Goal: Task Accomplishment & Management: Use online tool/utility

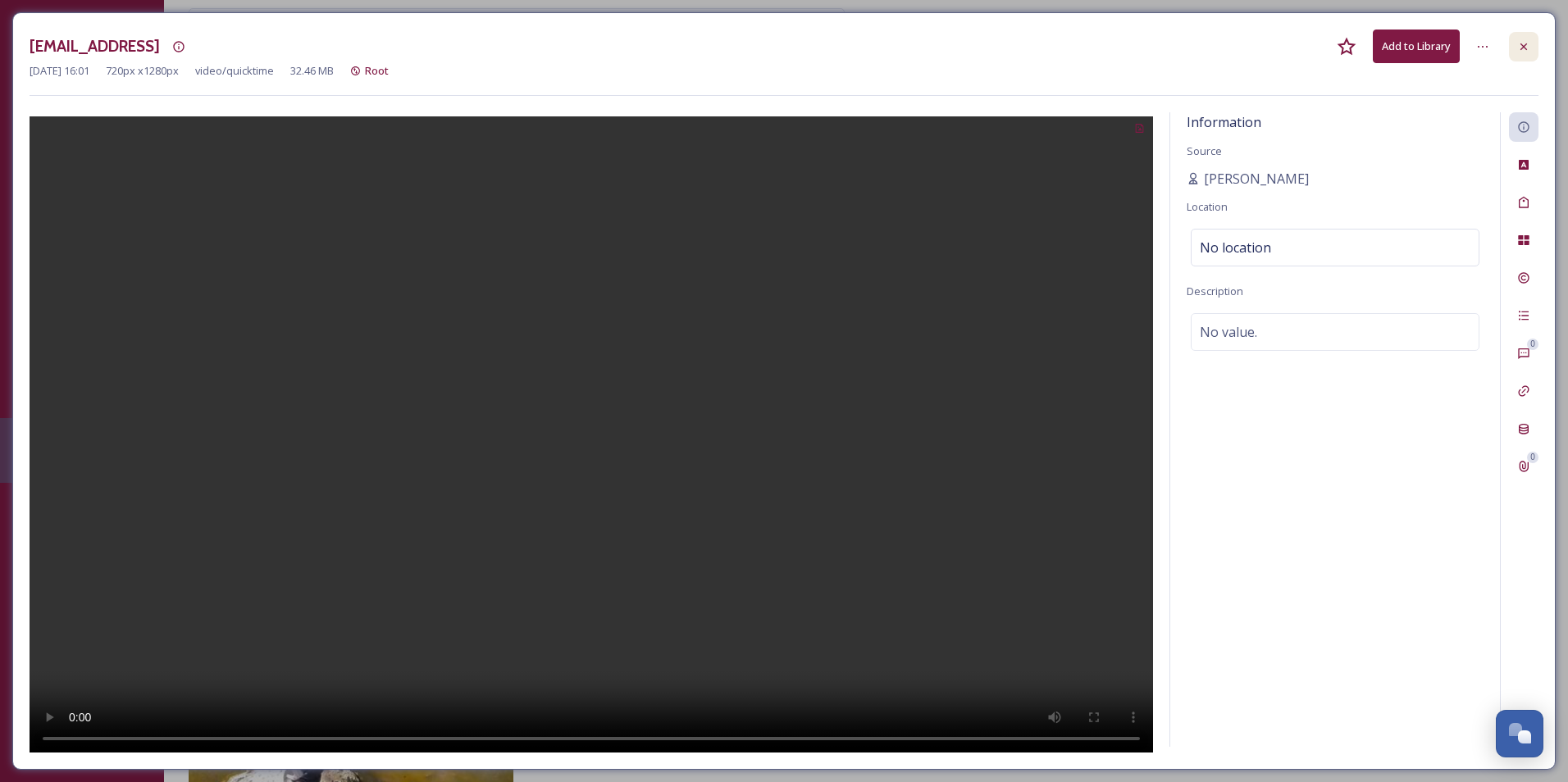
click at [1529, 55] on div at bounding box center [1523, 46] width 29 height 29
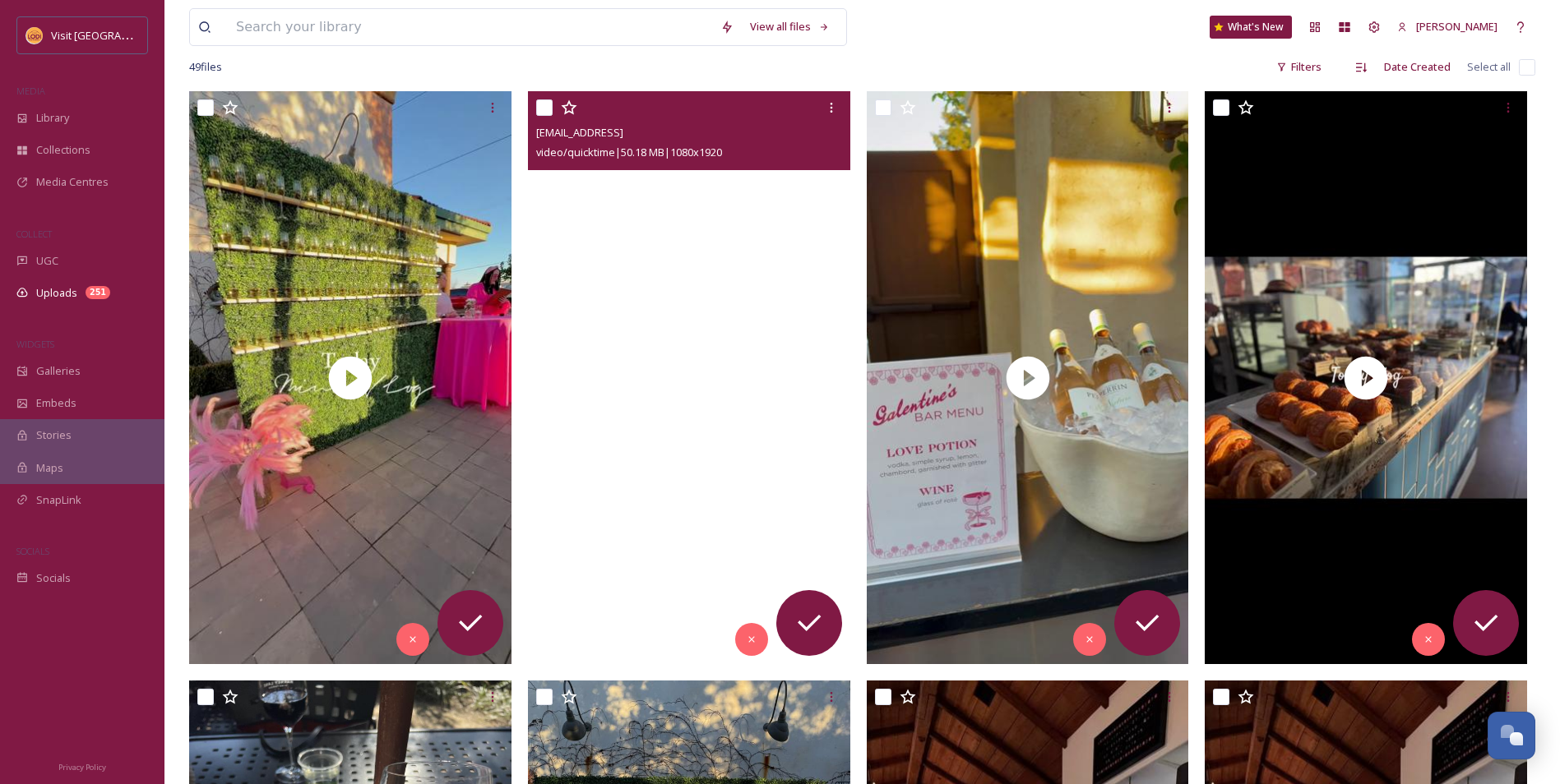
scroll to position [247, 0]
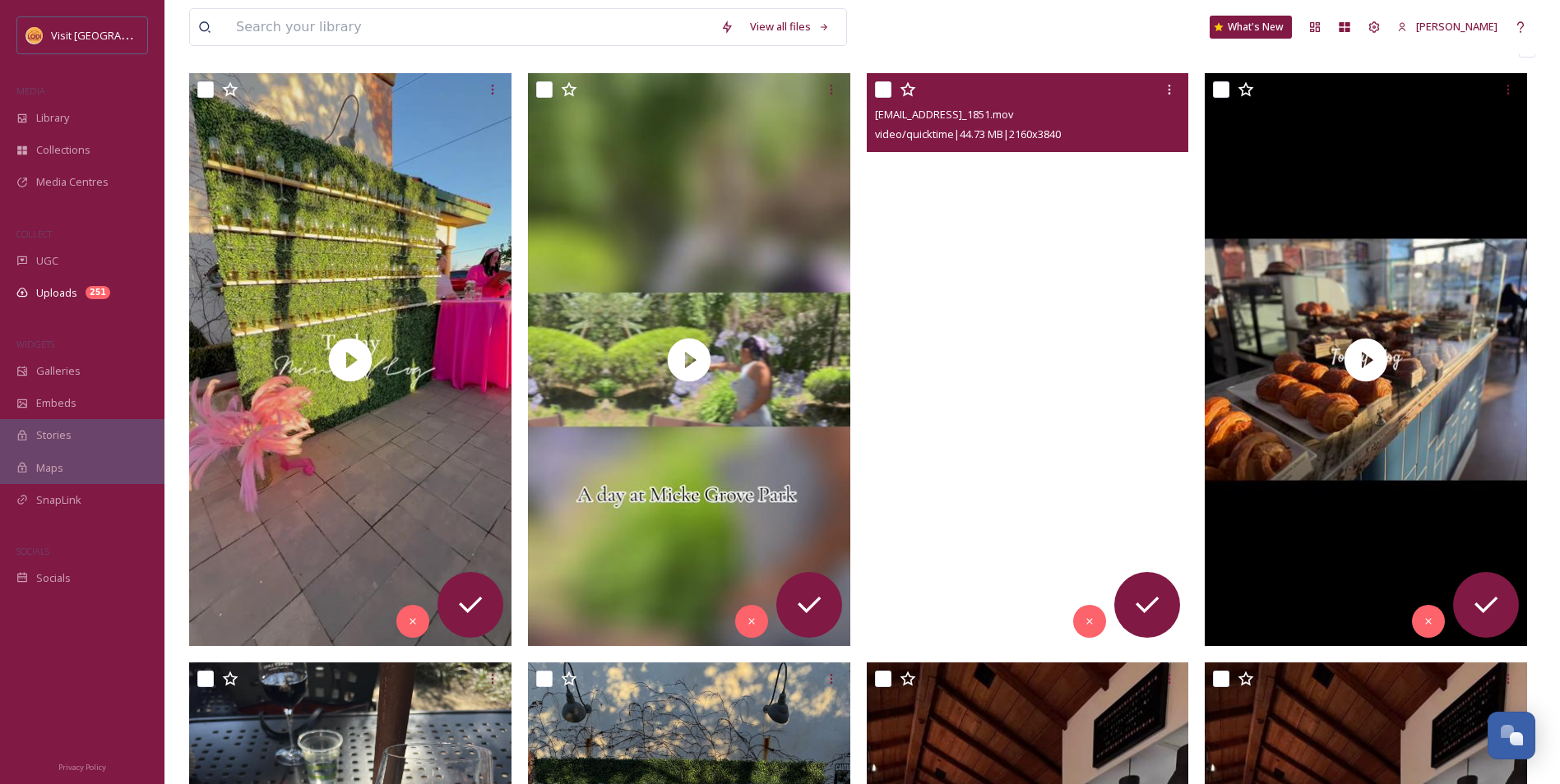
click at [1017, 454] on video "ext_1757996146.036995_Gutierreznmonique@yahoo.com-IMG_1851.mov" at bounding box center [1028, 359] width 323 height 573
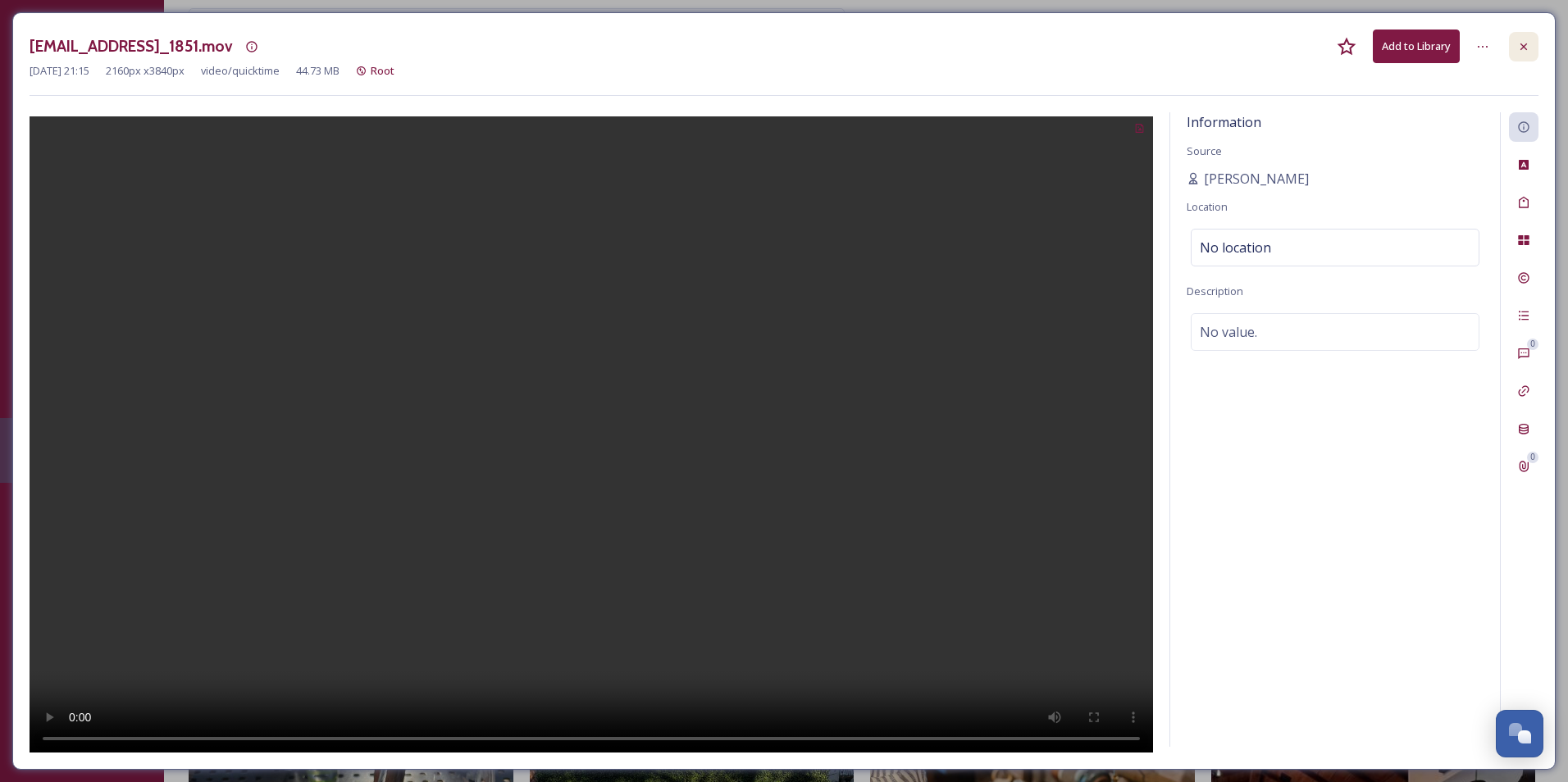
click at [1532, 44] on div at bounding box center [1523, 46] width 29 height 29
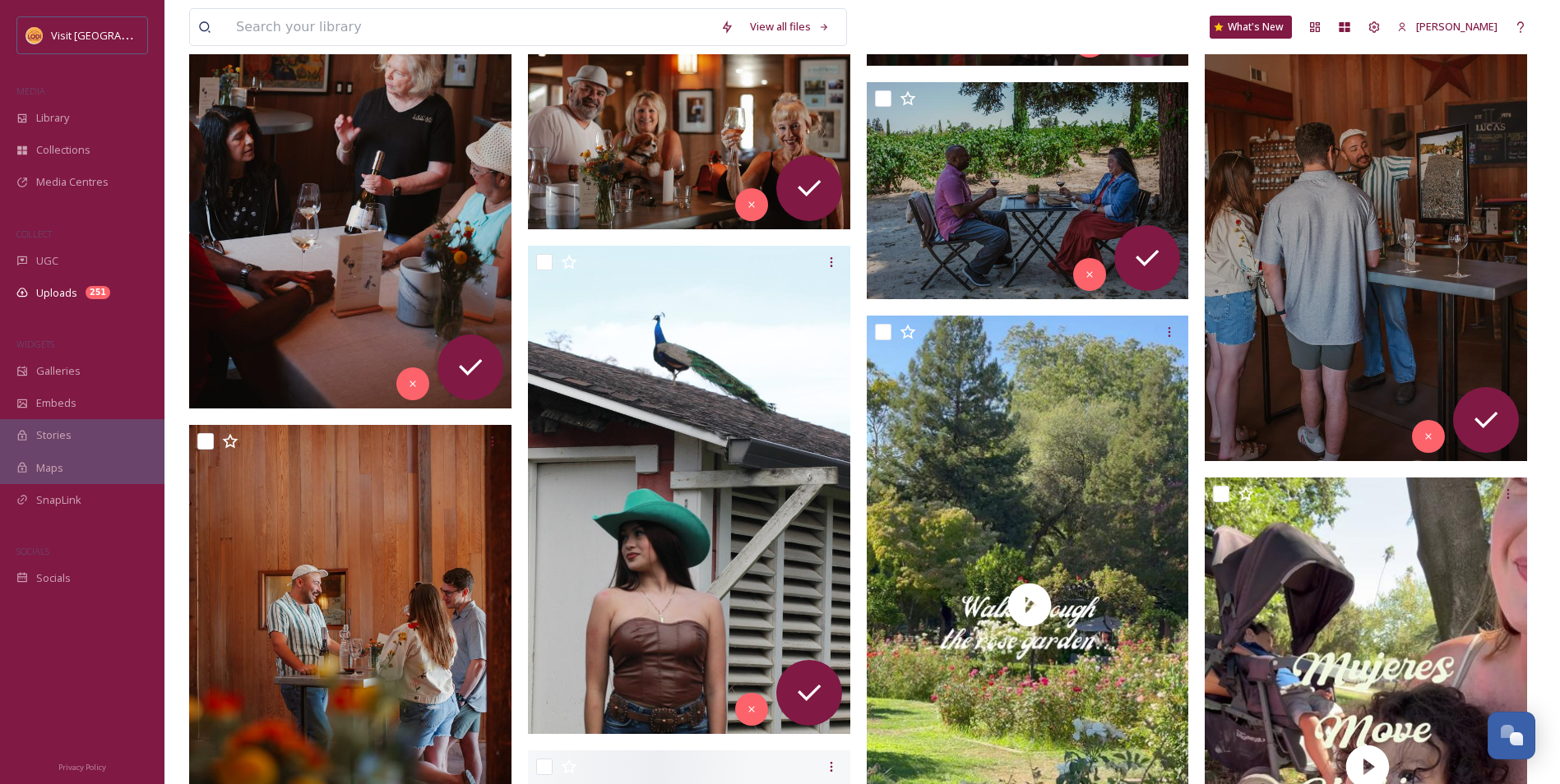
scroll to position [3452, 0]
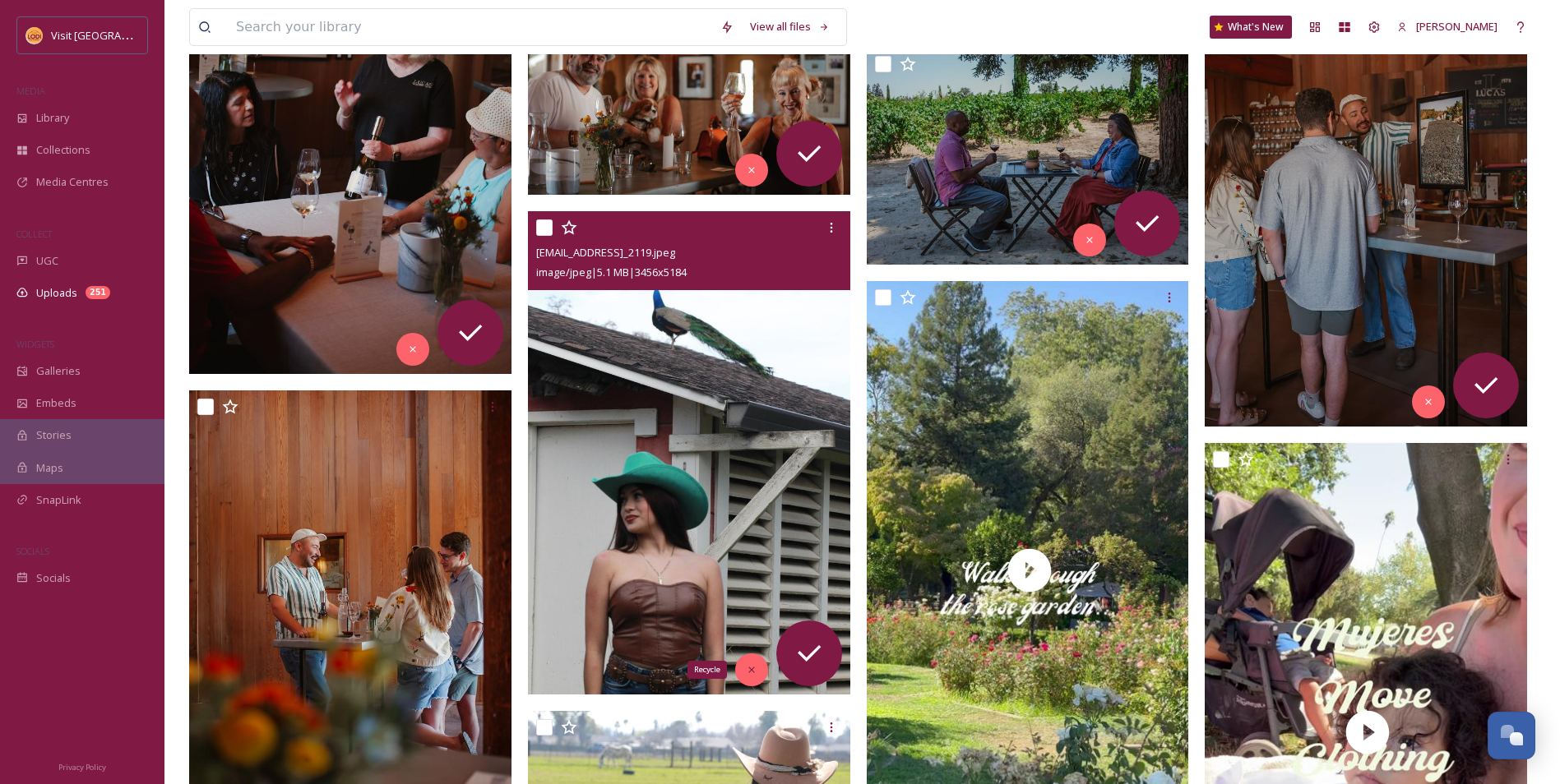
click at [753, 676] on div "Recycle" at bounding box center [751, 669] width 33 height 33
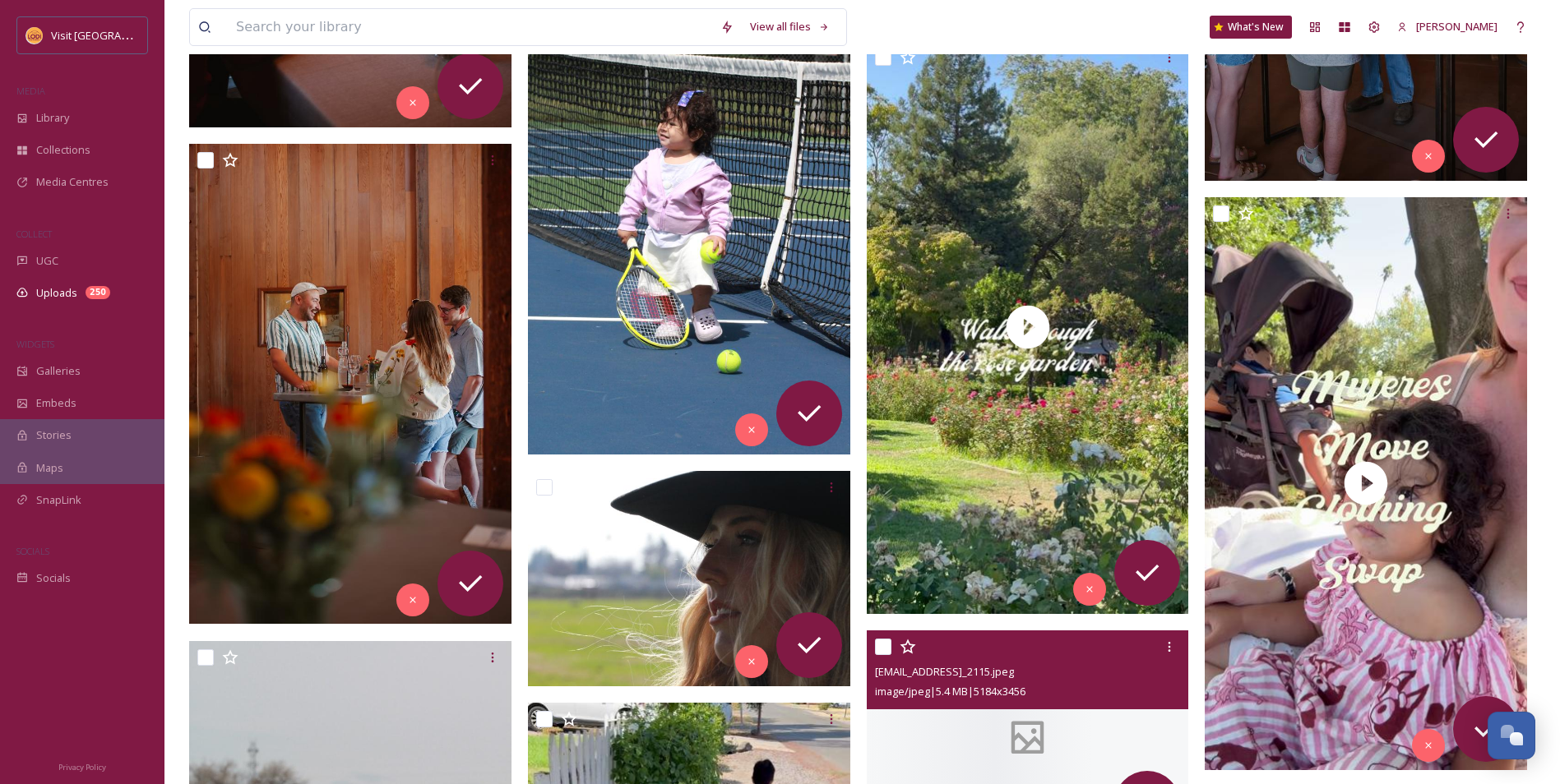
scroll to position [3766, 0]
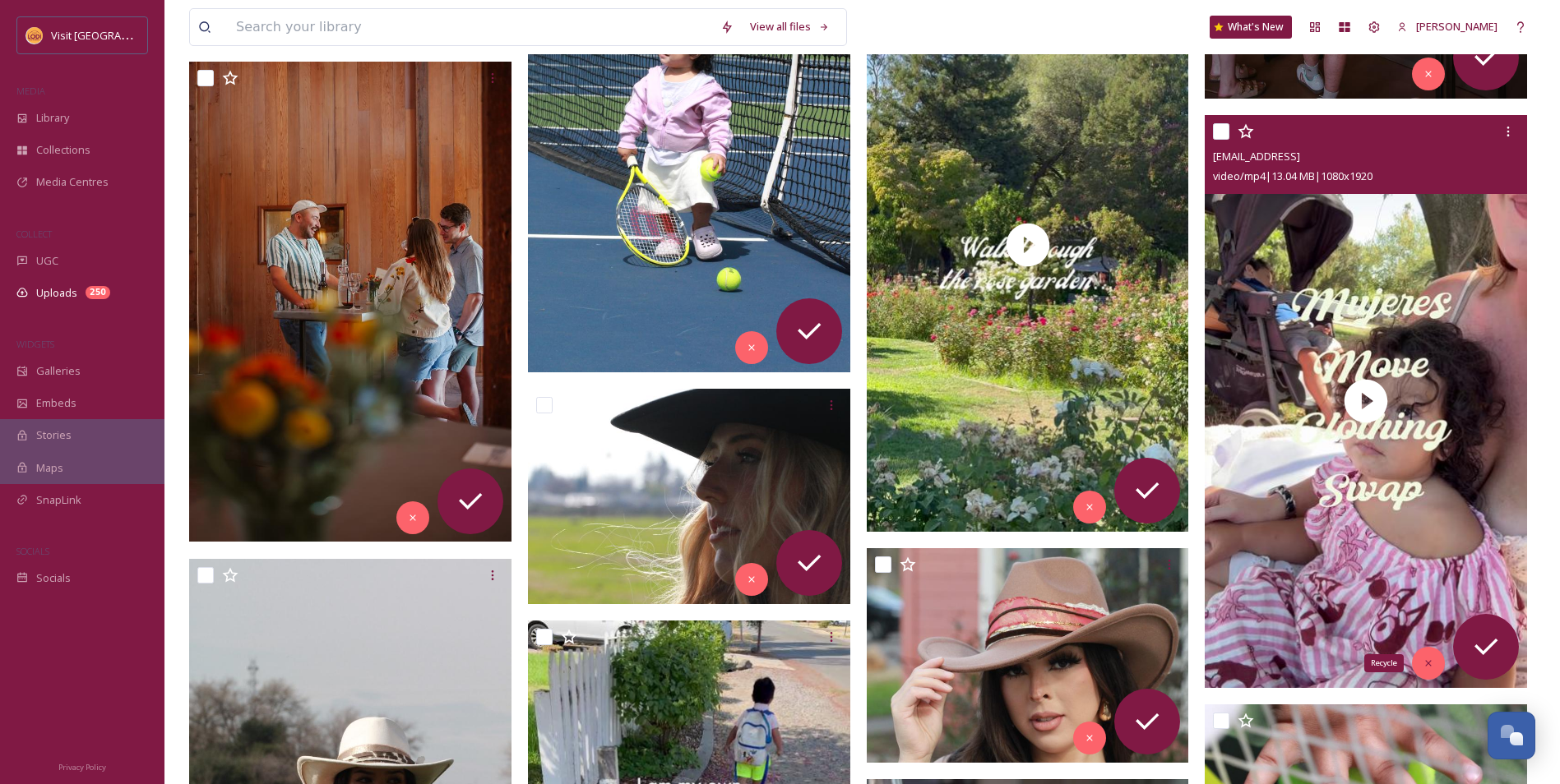
click at [1433, 661] on icon at bounding box center [1428, 663] width 12 height 12
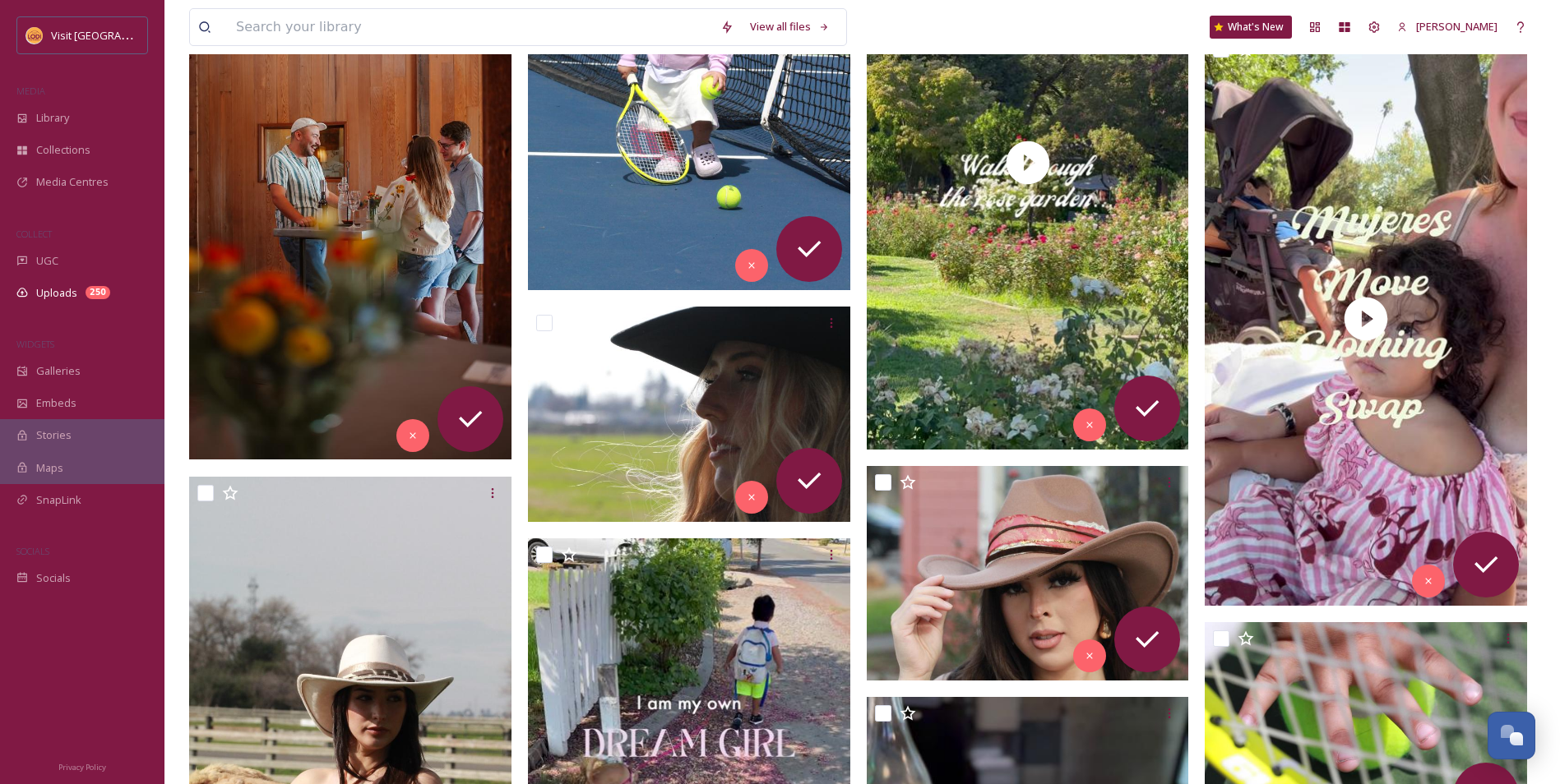
scroll to position [3930, 0]
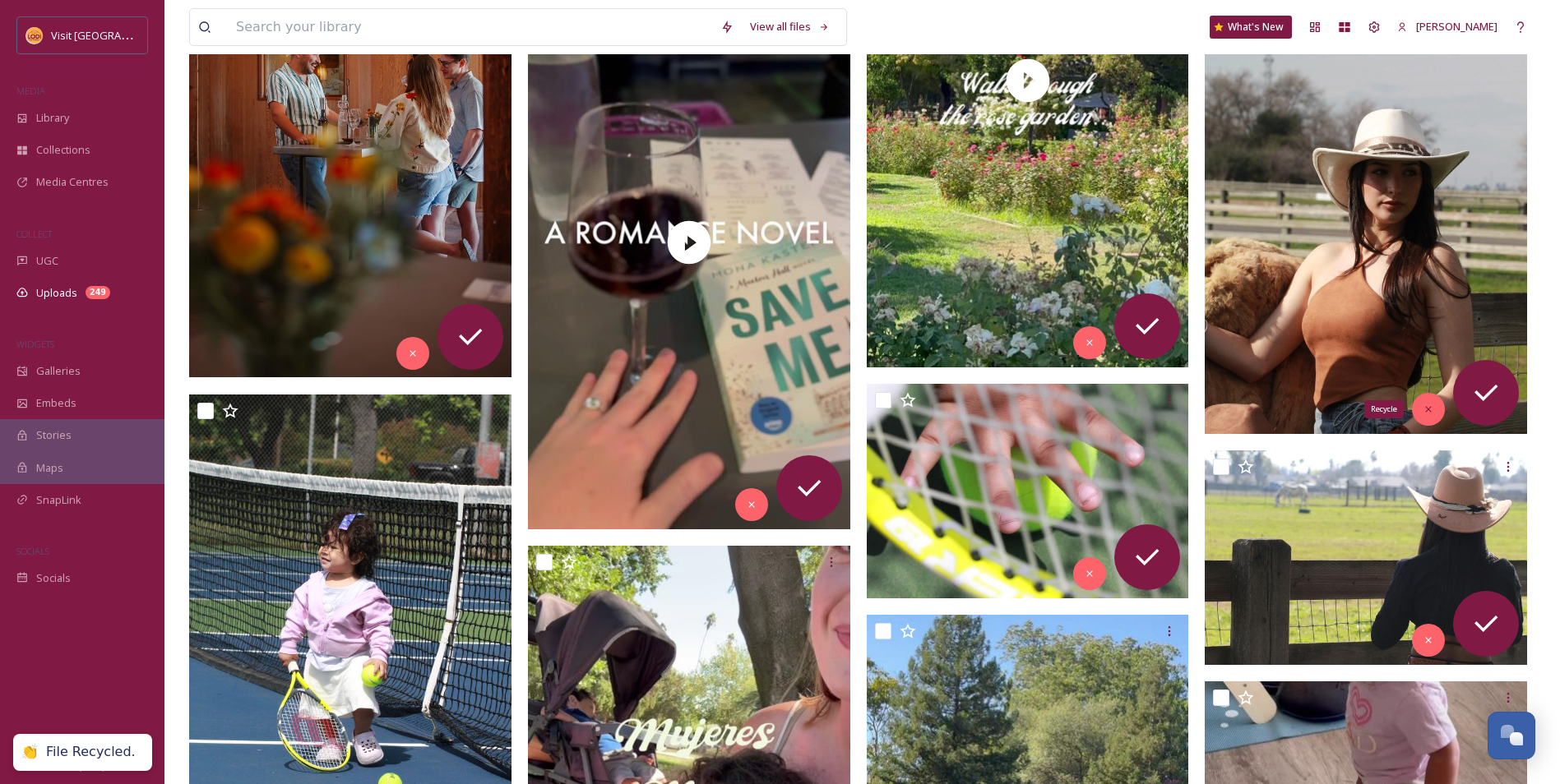
click at [1433, 417] on div "Recycle" at bounding box center [1428, 409] width 33 height 33
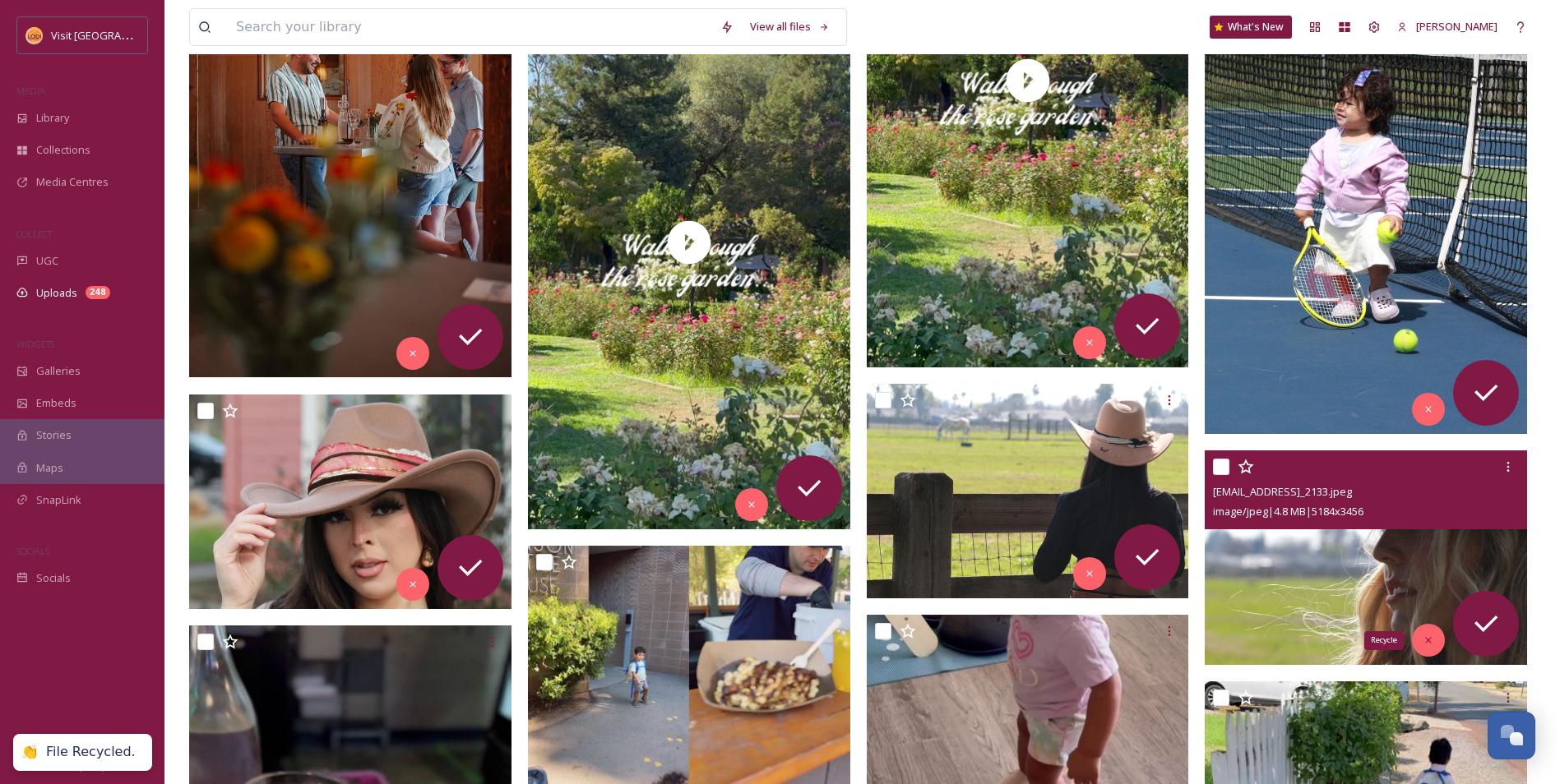
click at [1438, 635] on div "Recycle" at bounding box center [1428, 640] width 33 height 33
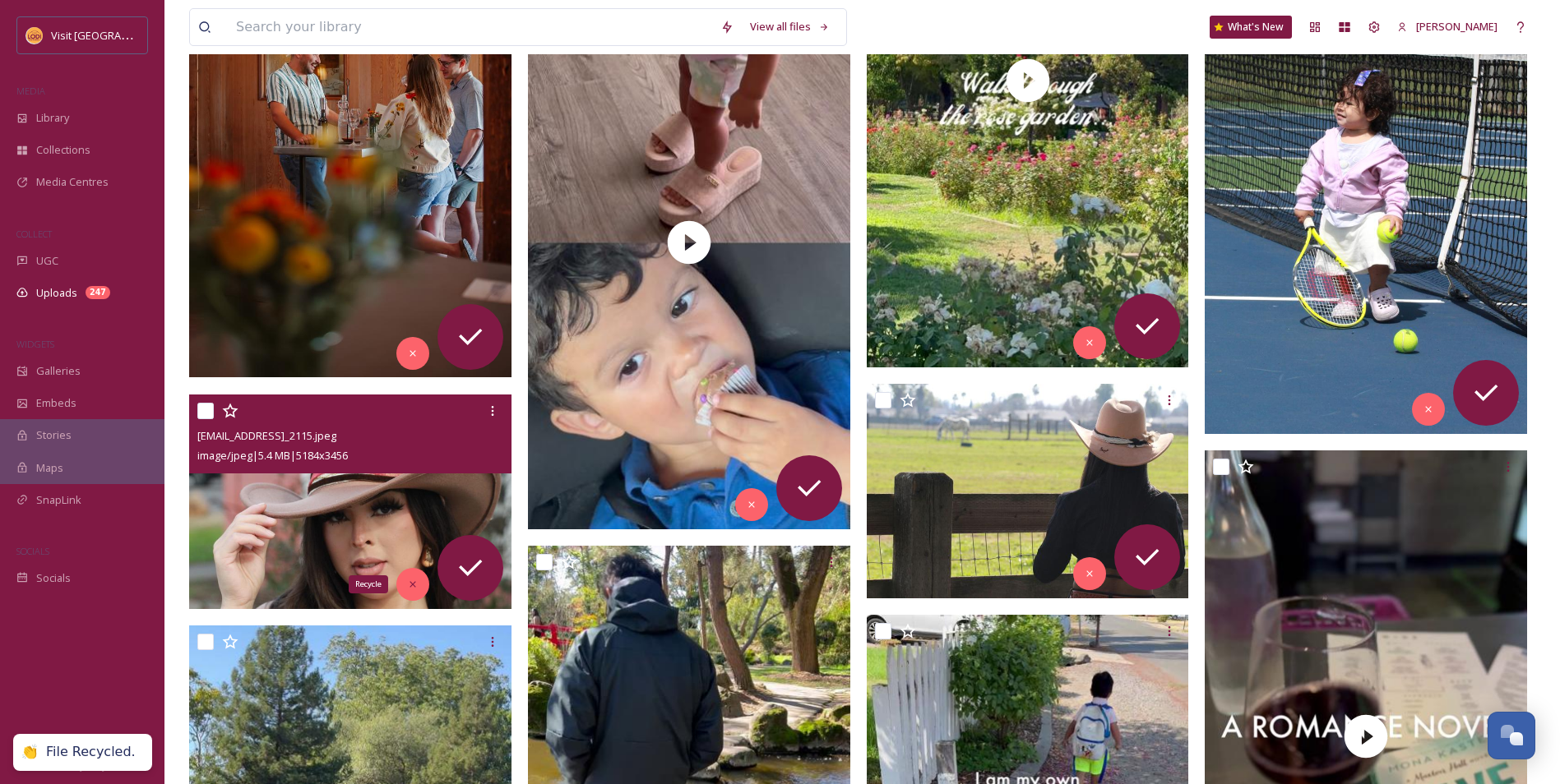
click at [410, 579] on icon at bounding box center [413, 584] width 12 height 12
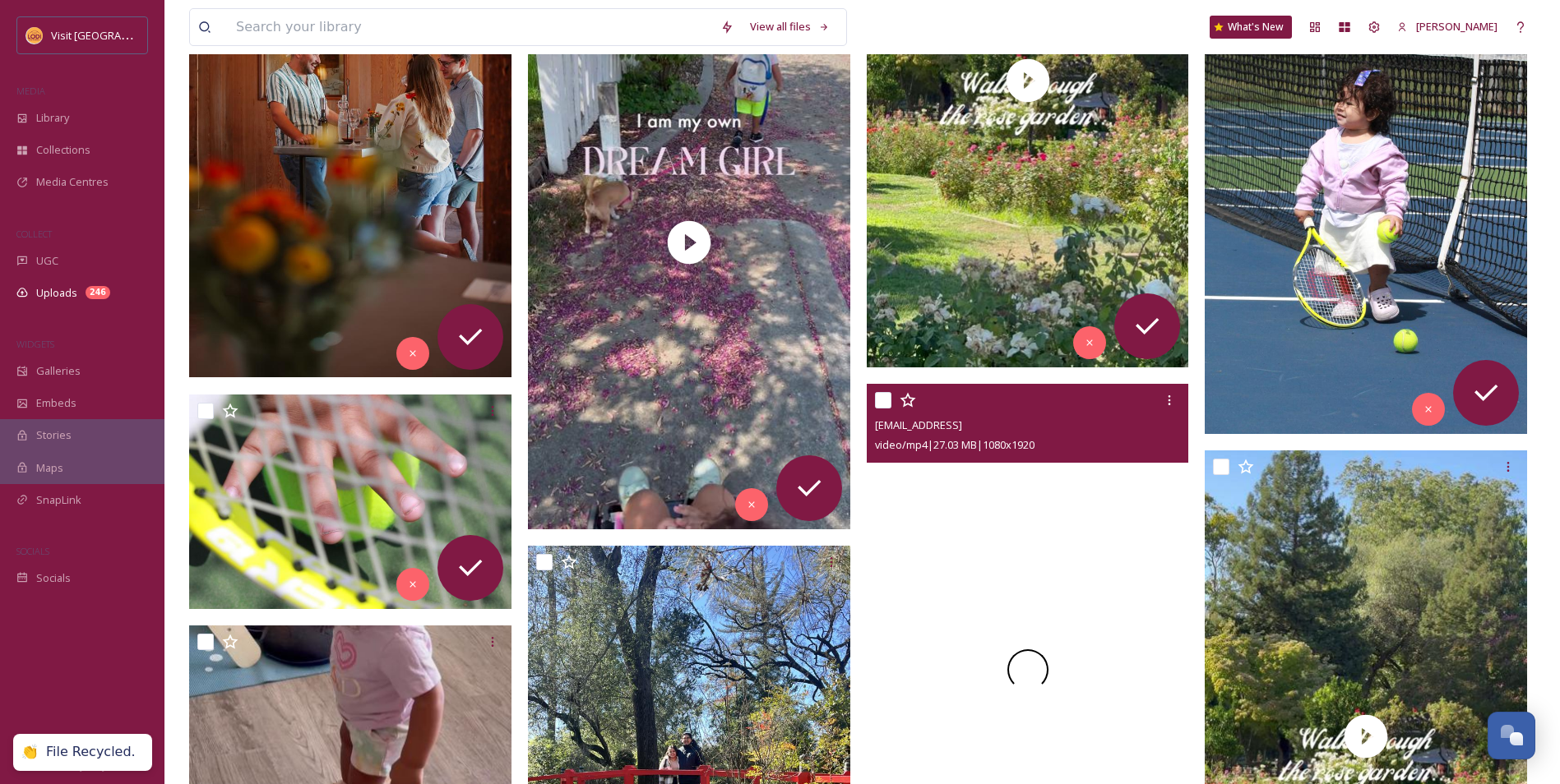
click at [1091, 581] on div at bounding box center [1028, 670] width 323 height 573
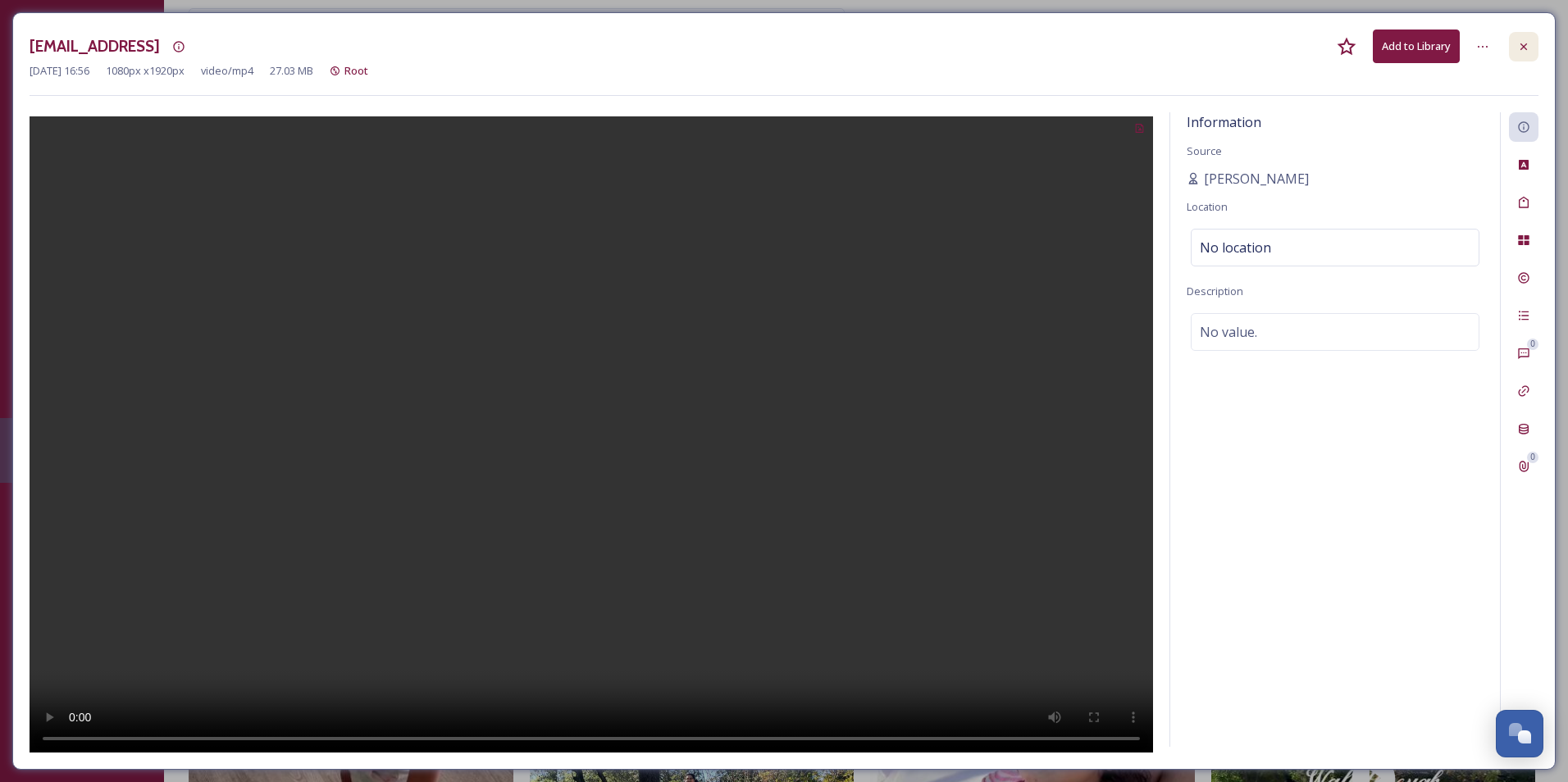
click at [1530, 51] on div at bounding box center [1523, 46] width 29 height 29
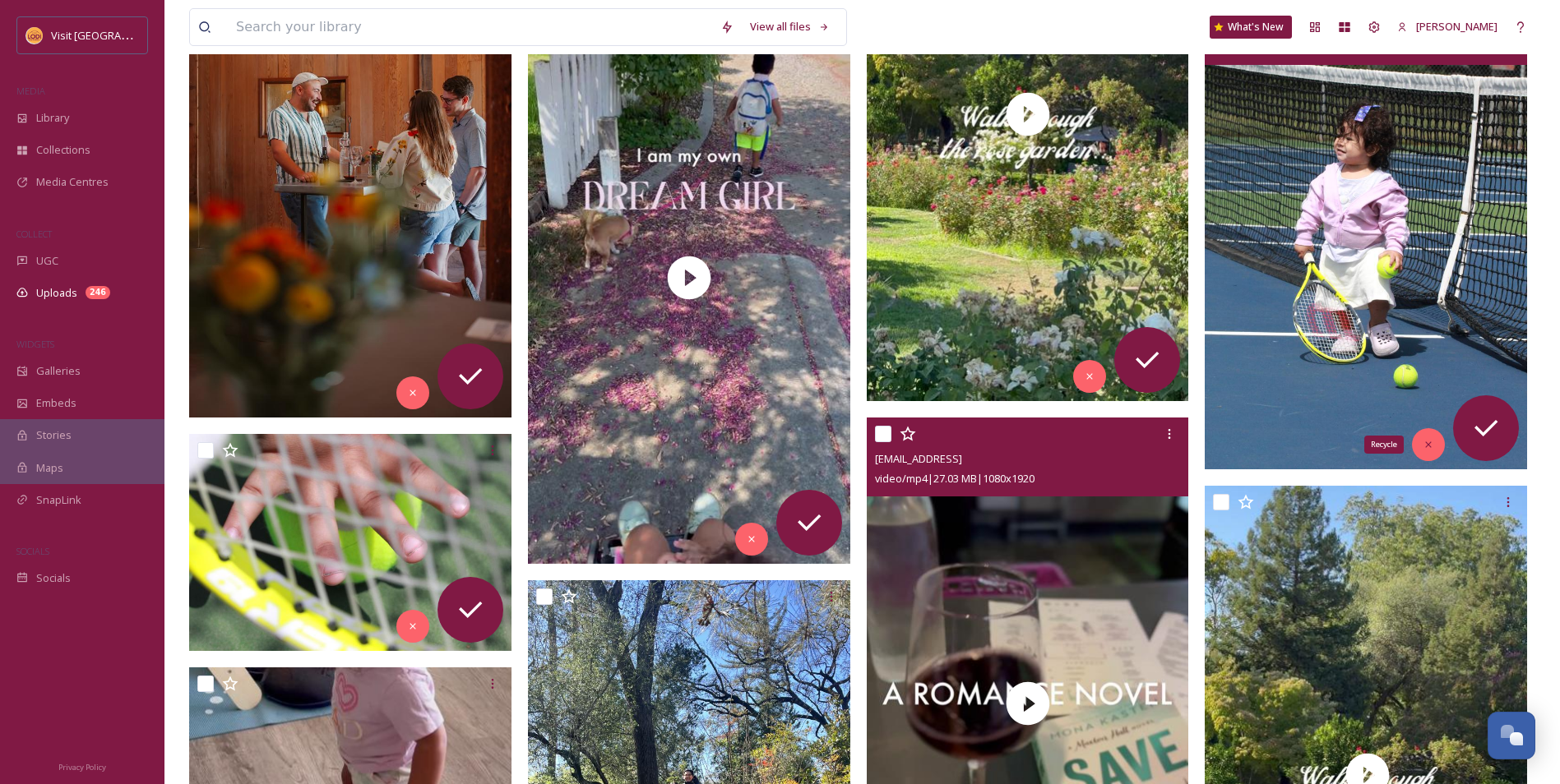
click at [1429, 445] on icon at bounding box center [1428, 444] width 5 height 5
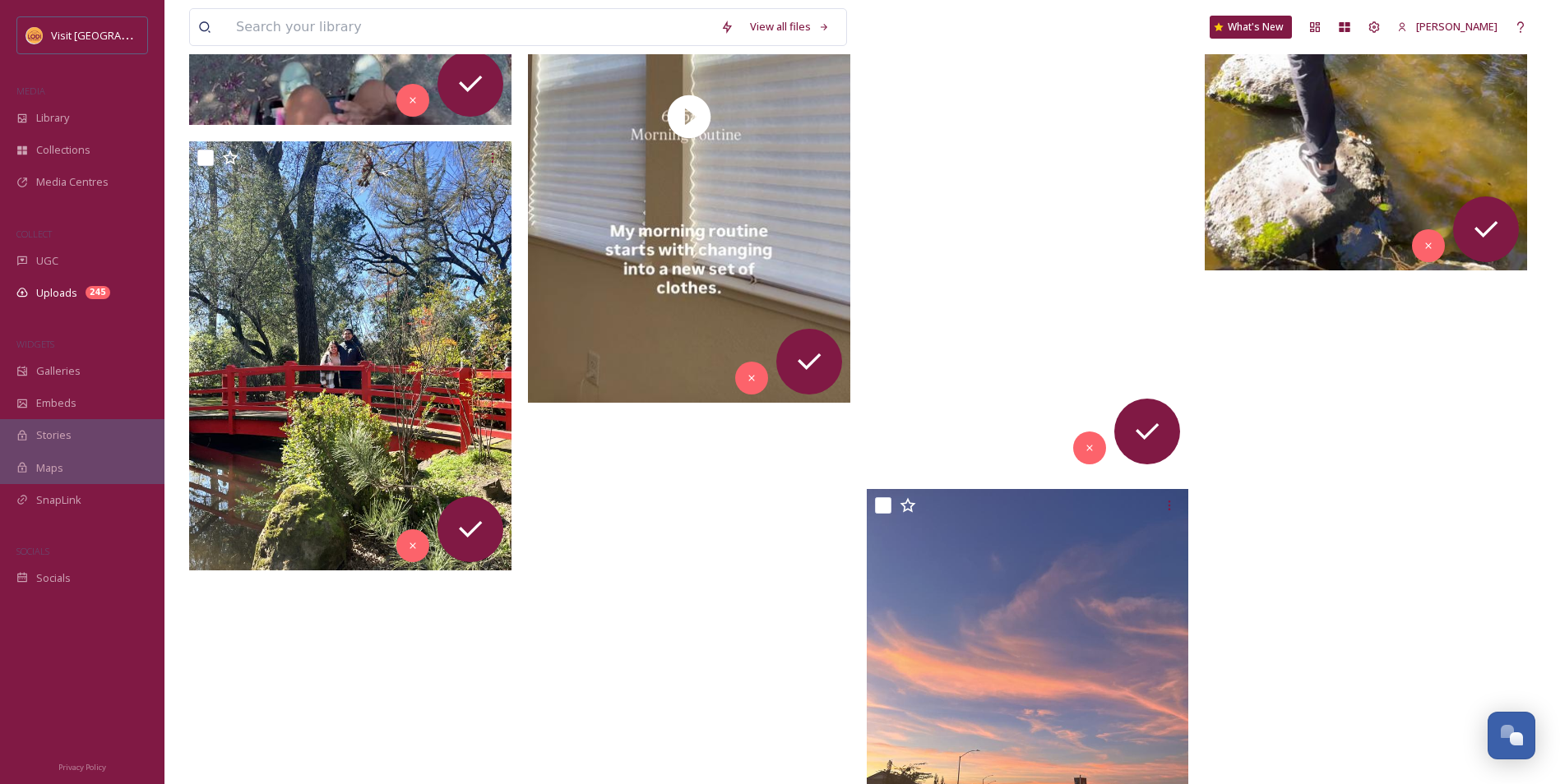
scroll to position [4837, 0]
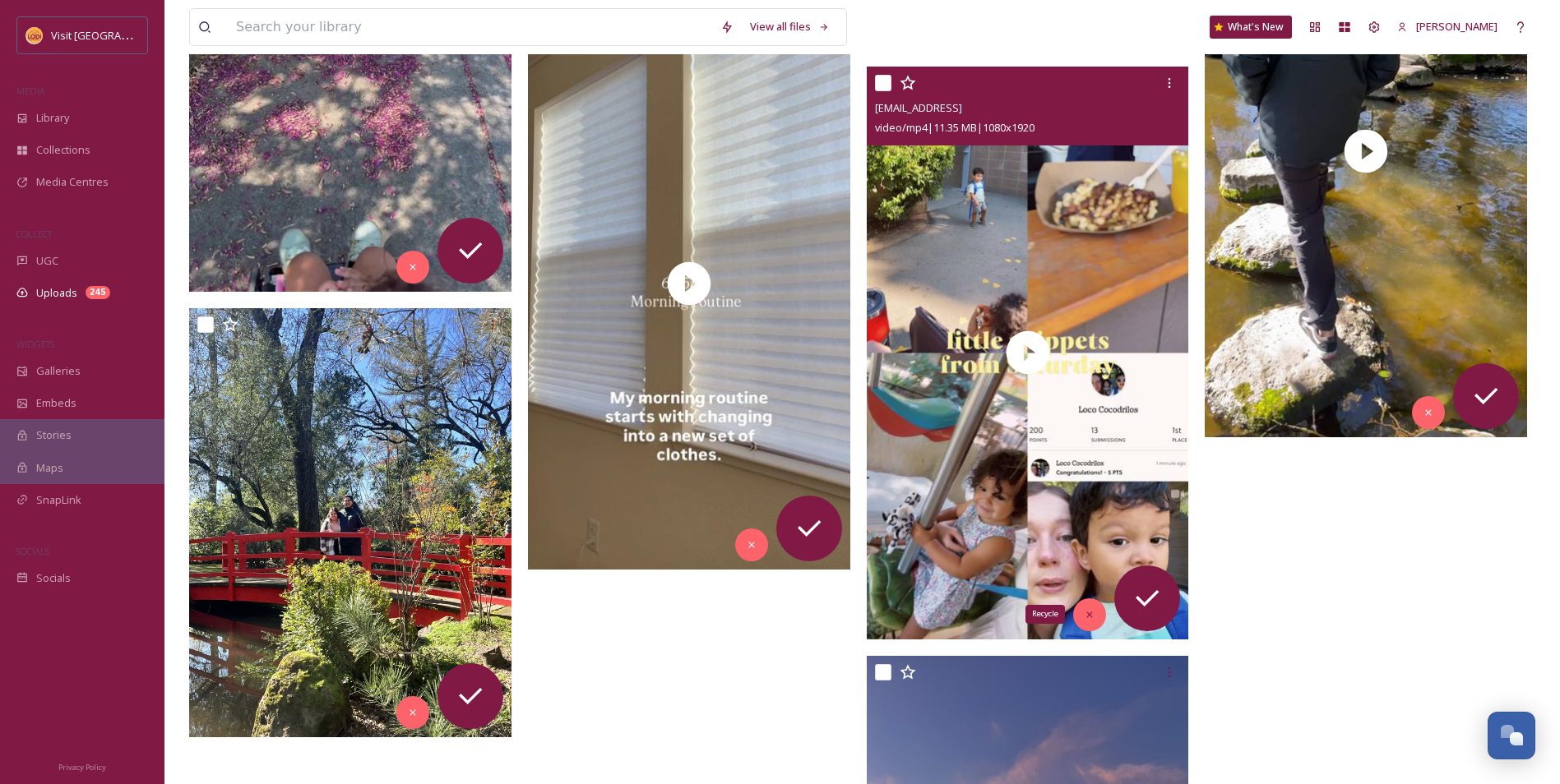
click at [1079, 620] on div "Recycle" at bounding box center [1089, 615] width 33 height 33
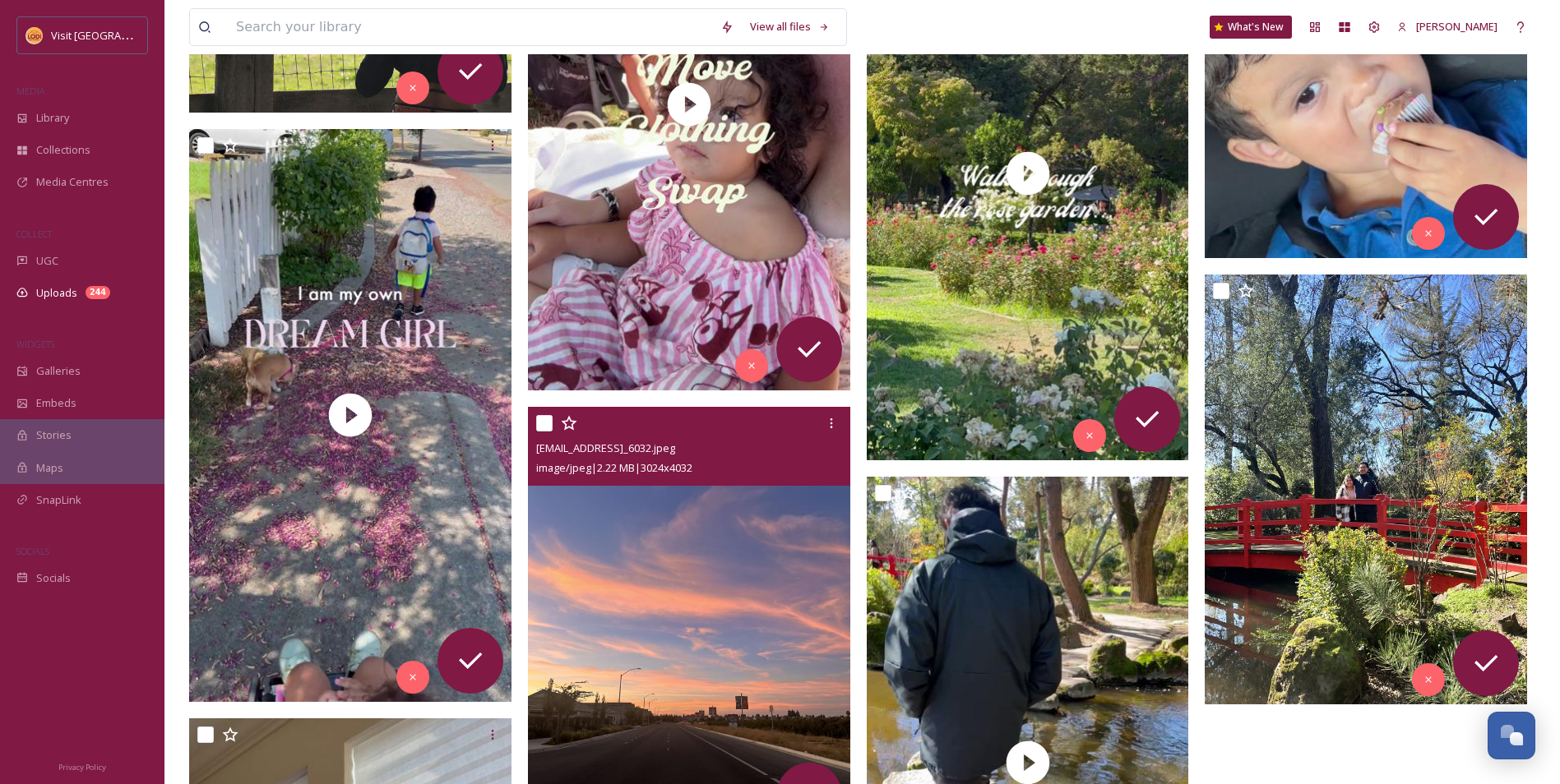
scroll to position [4426, 0]
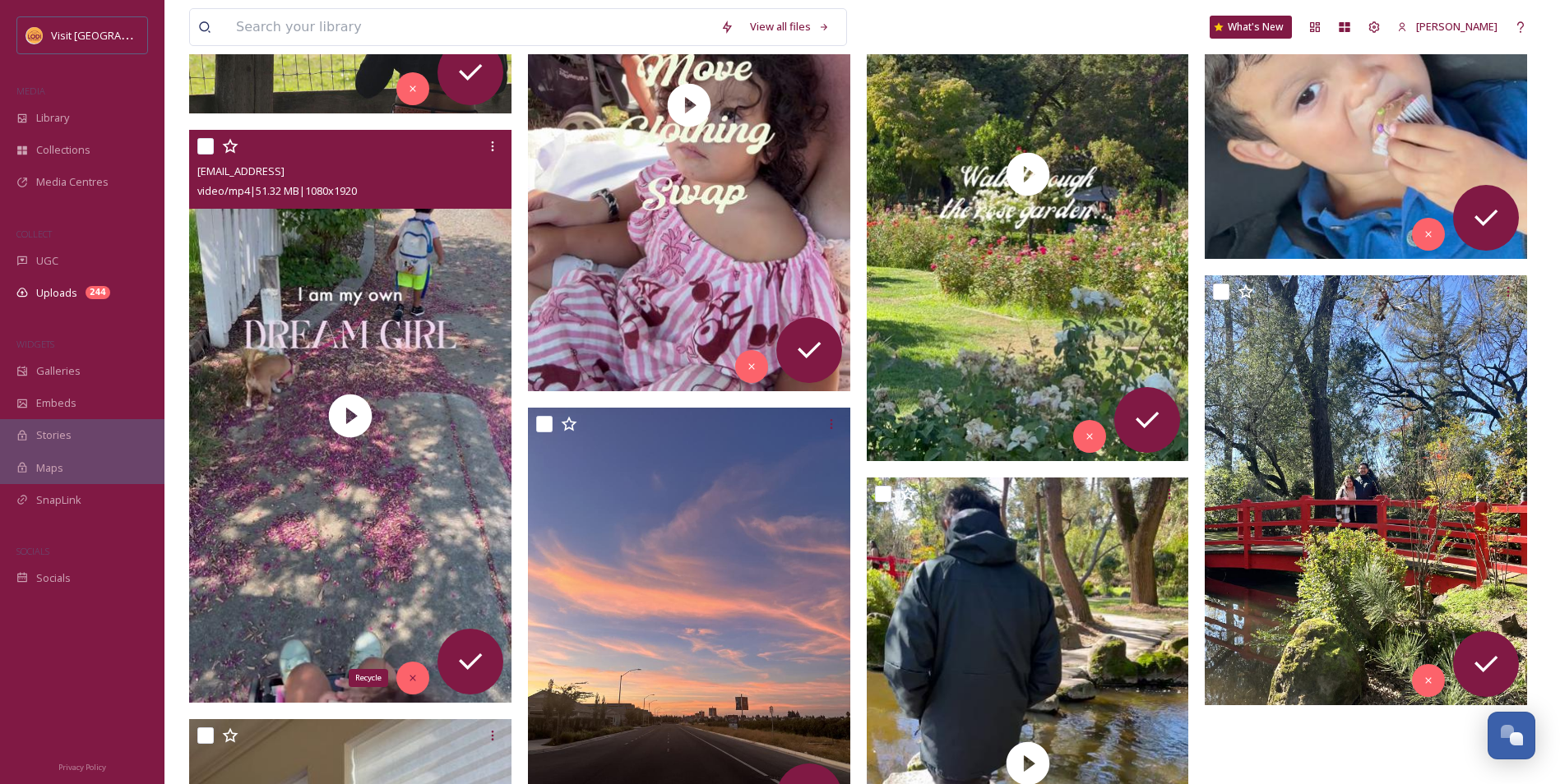
click at [415, 685] on div "Recycle" at bounding box center [413, 678] width 33 height 33
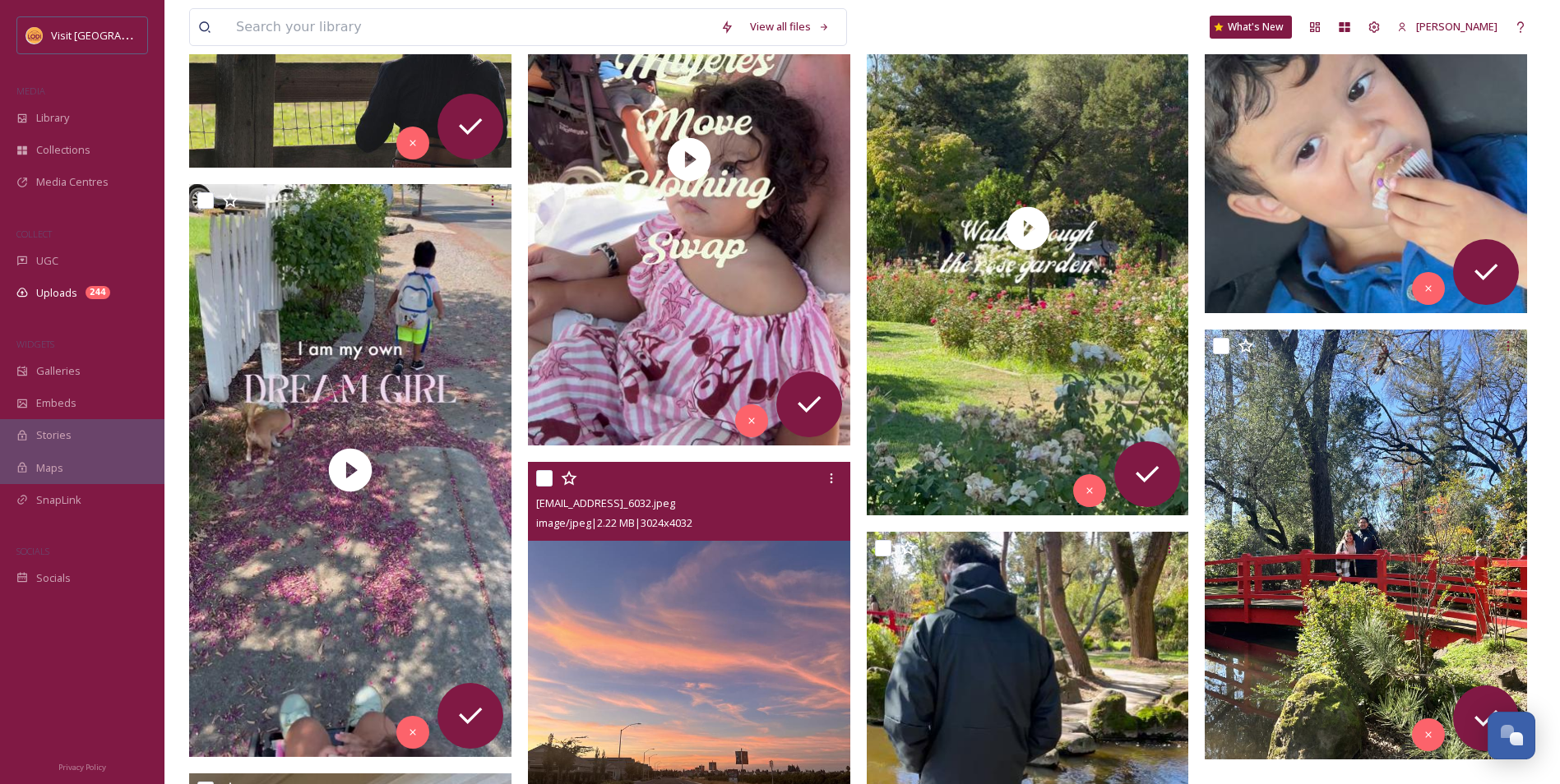
scroll to position [4261, 0]
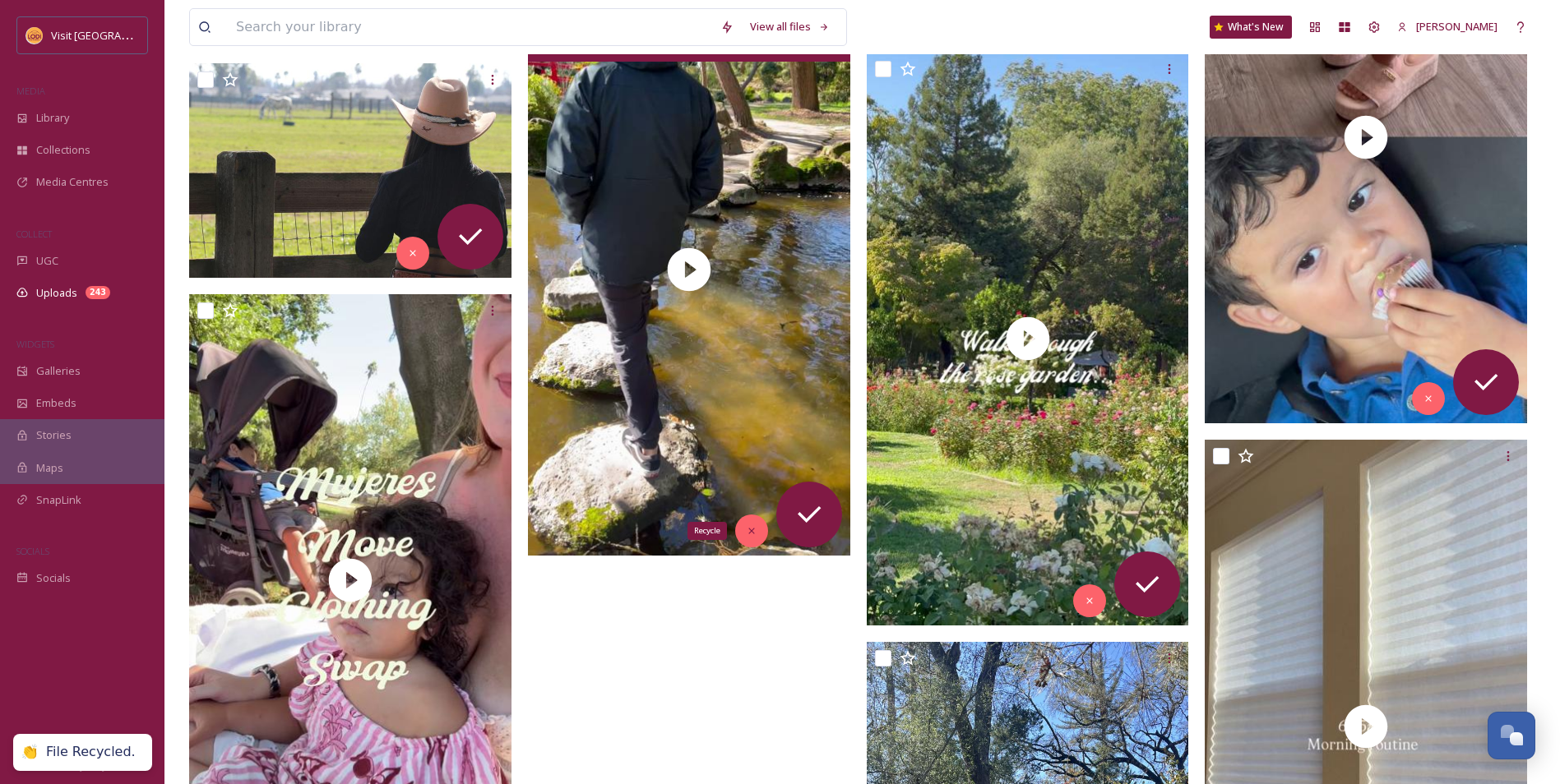
click at [755, 530] on icon at bounding box center [751, 530] width 12 height 12
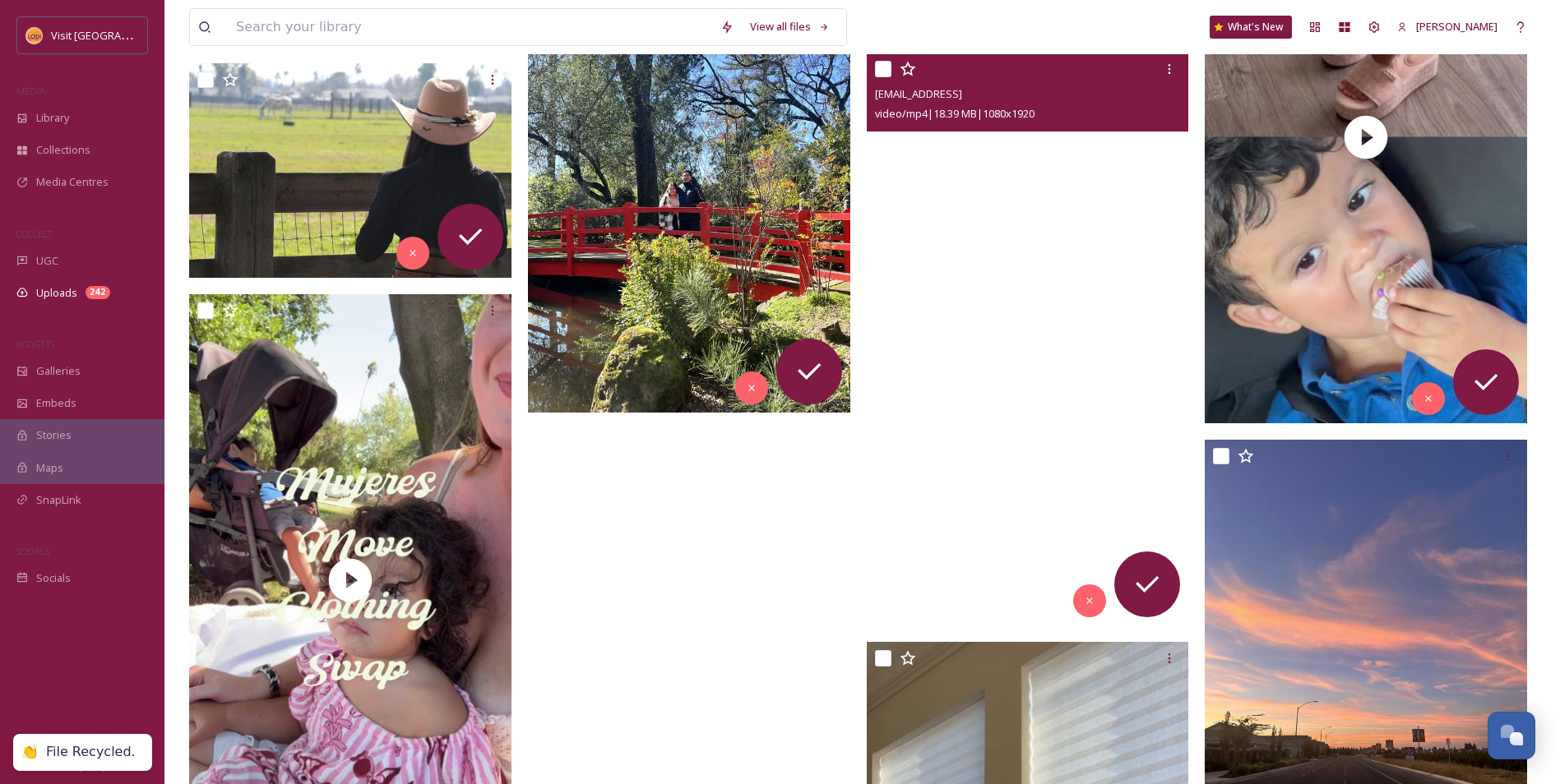
click at [1024, 453] on video "ext_1757980573.307218_Alyssa.countryman@gmail.com-49E35B99-8F99-40E0-B227-4E606…" at bounding box center [1028, 339] width 323 height 573
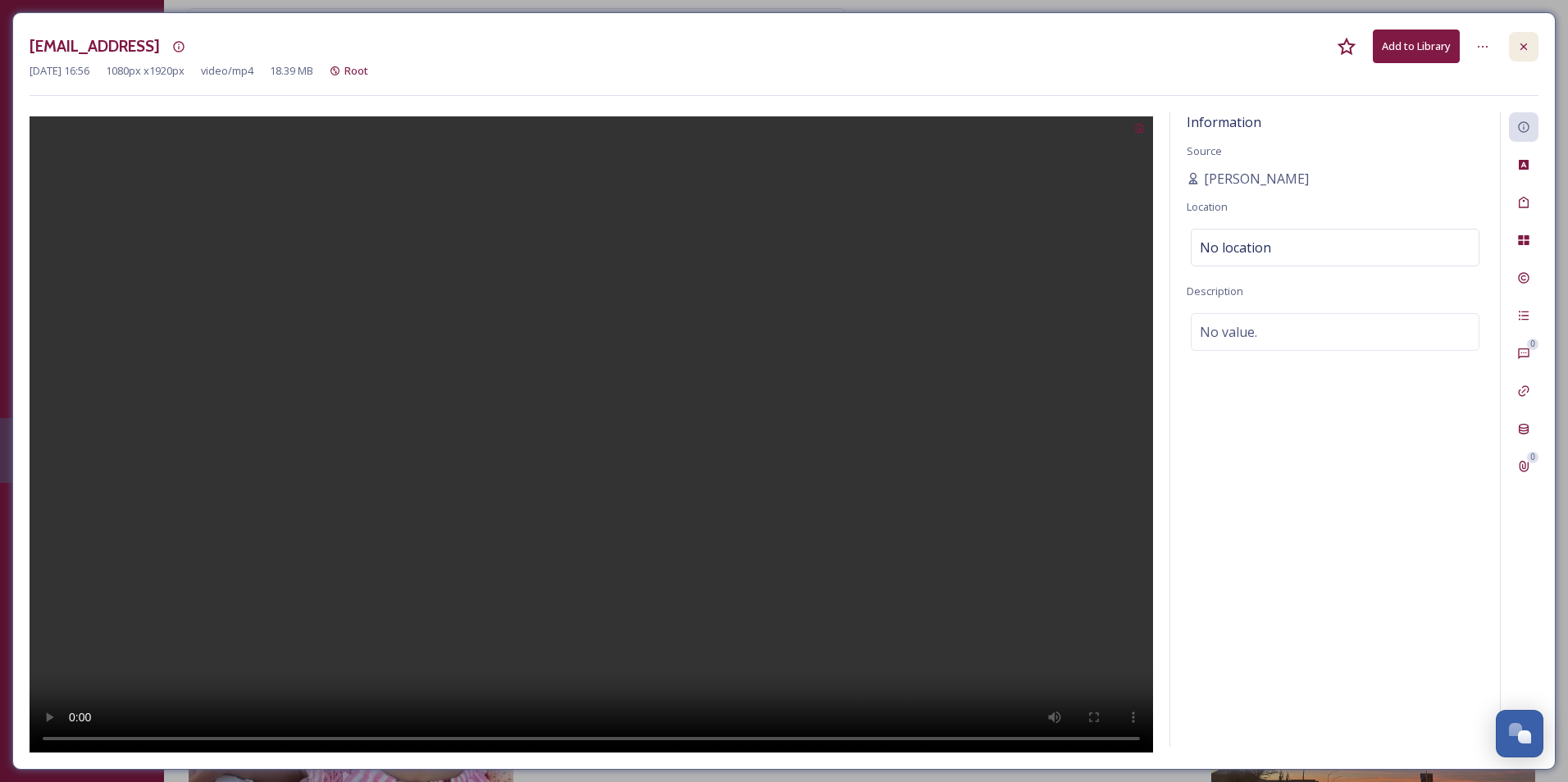
click at [1529, 52] on icon at bounding box center [1524, 46] width 13 height 13
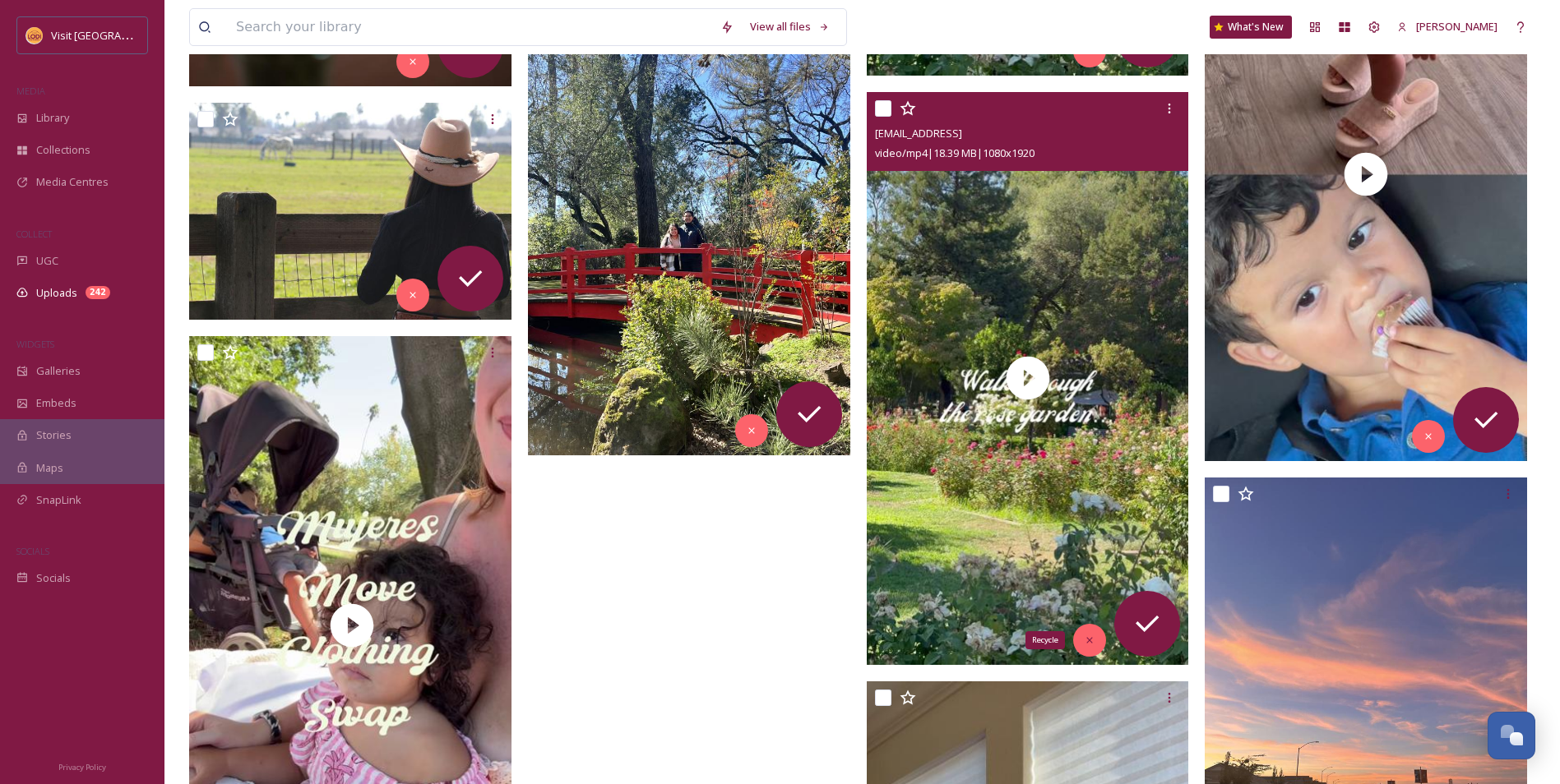
click at [1082, 644] on div "Recycle" at bounding box center [1089, 640] width 33 height 33
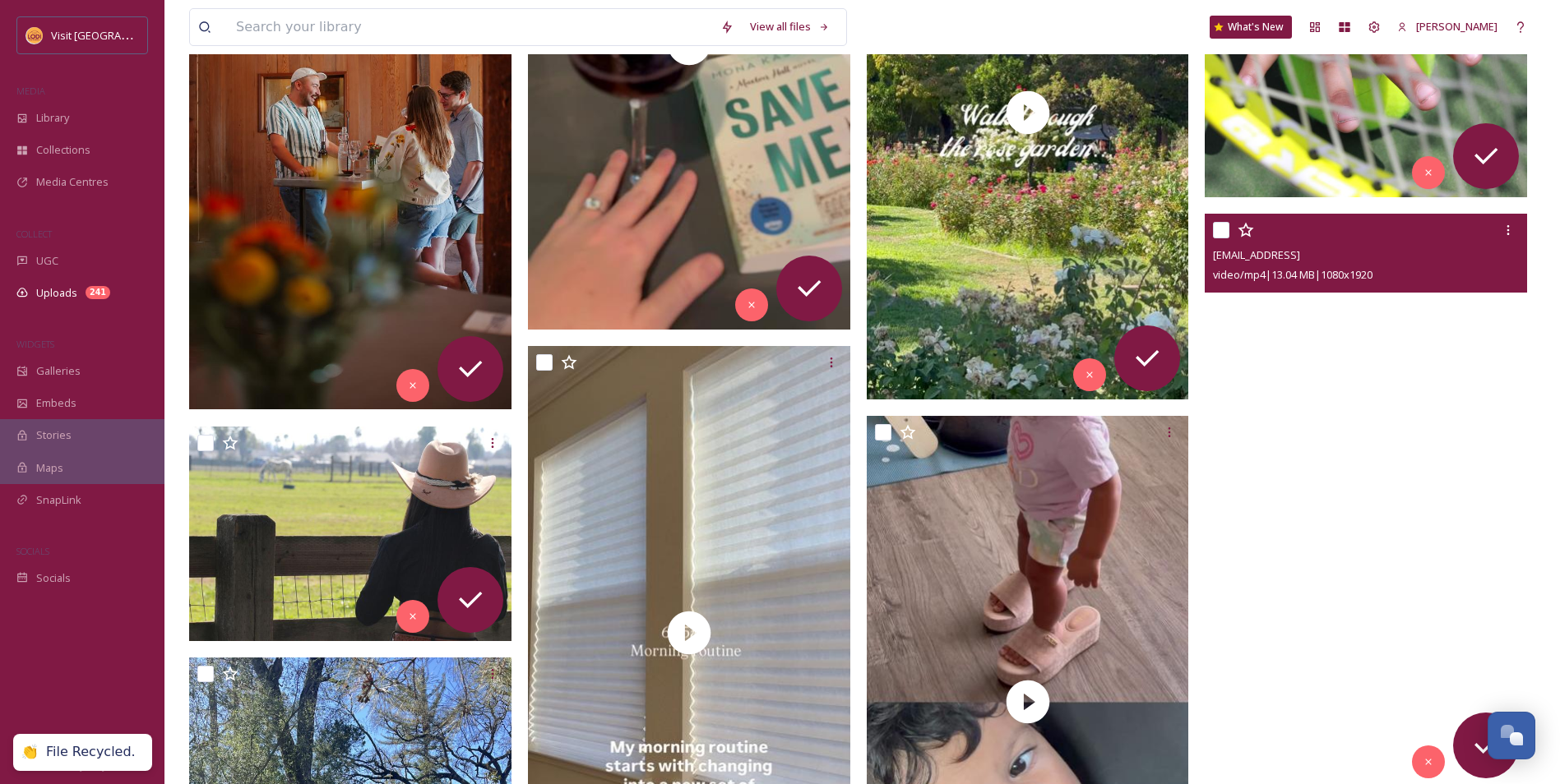
scroll to position [3981, 0]
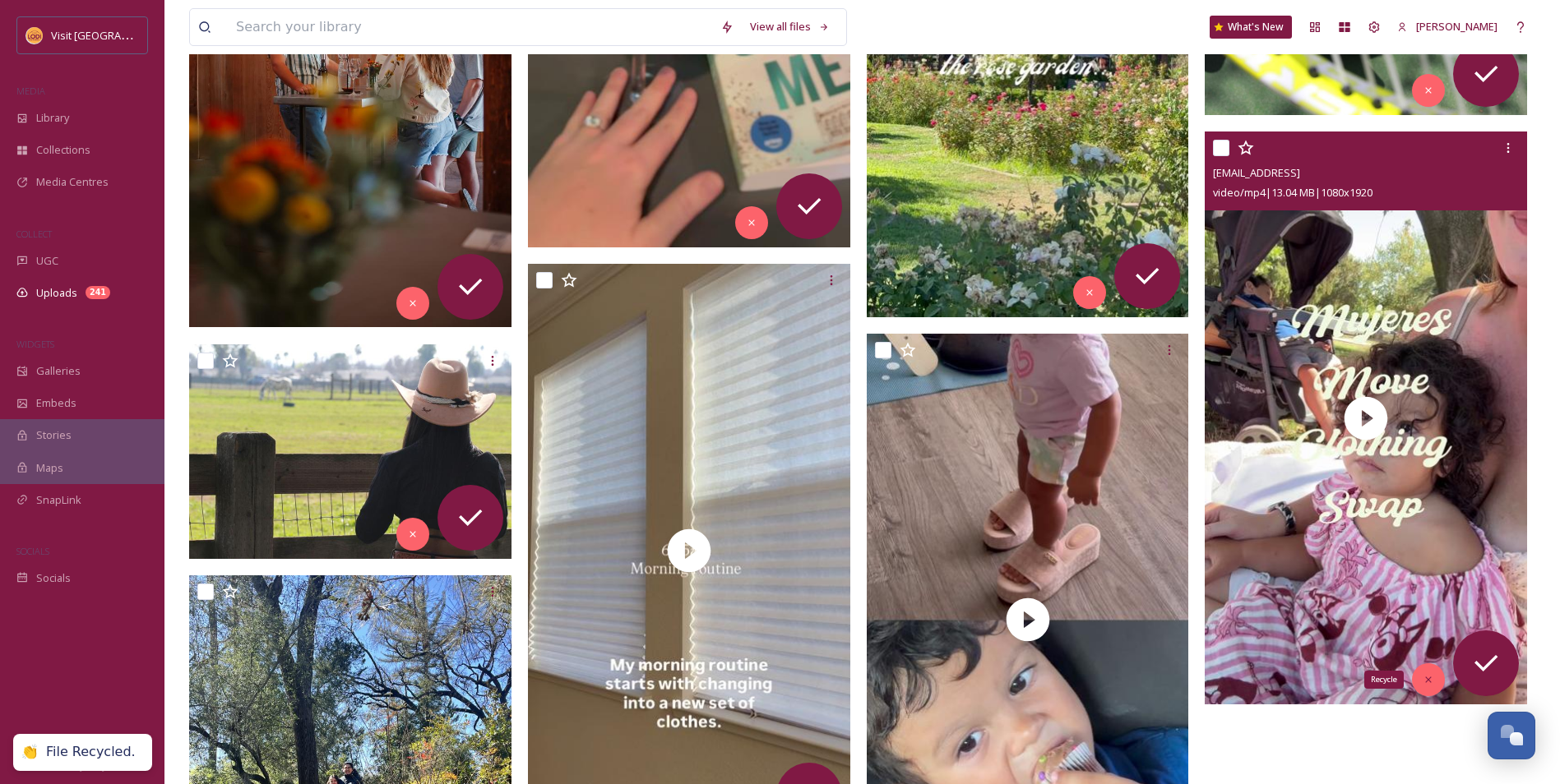
click at [1427, 680] on icon at bounding box center [1428, 679] width 12 height 12
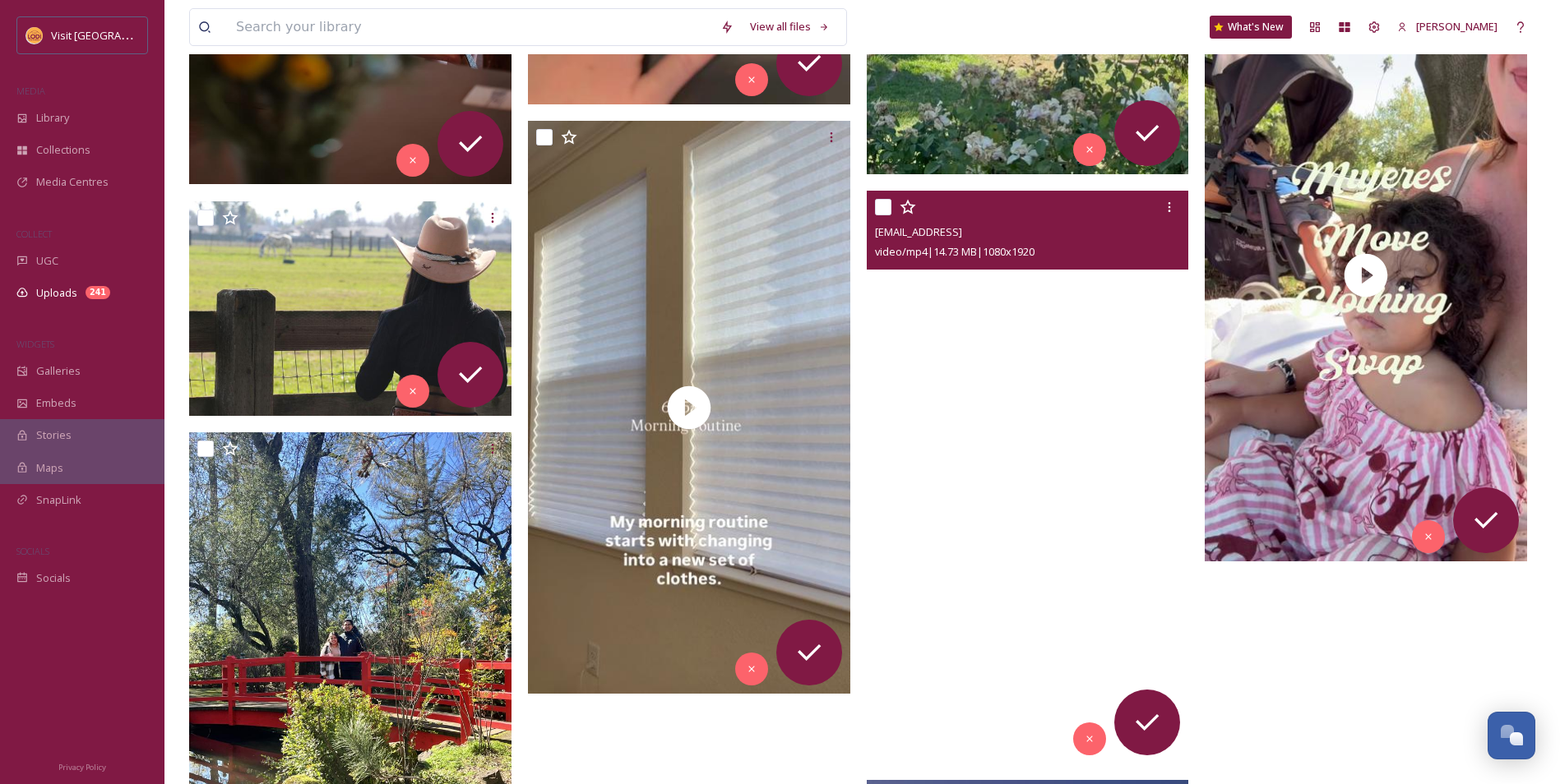
scroll to position [4145, 0]
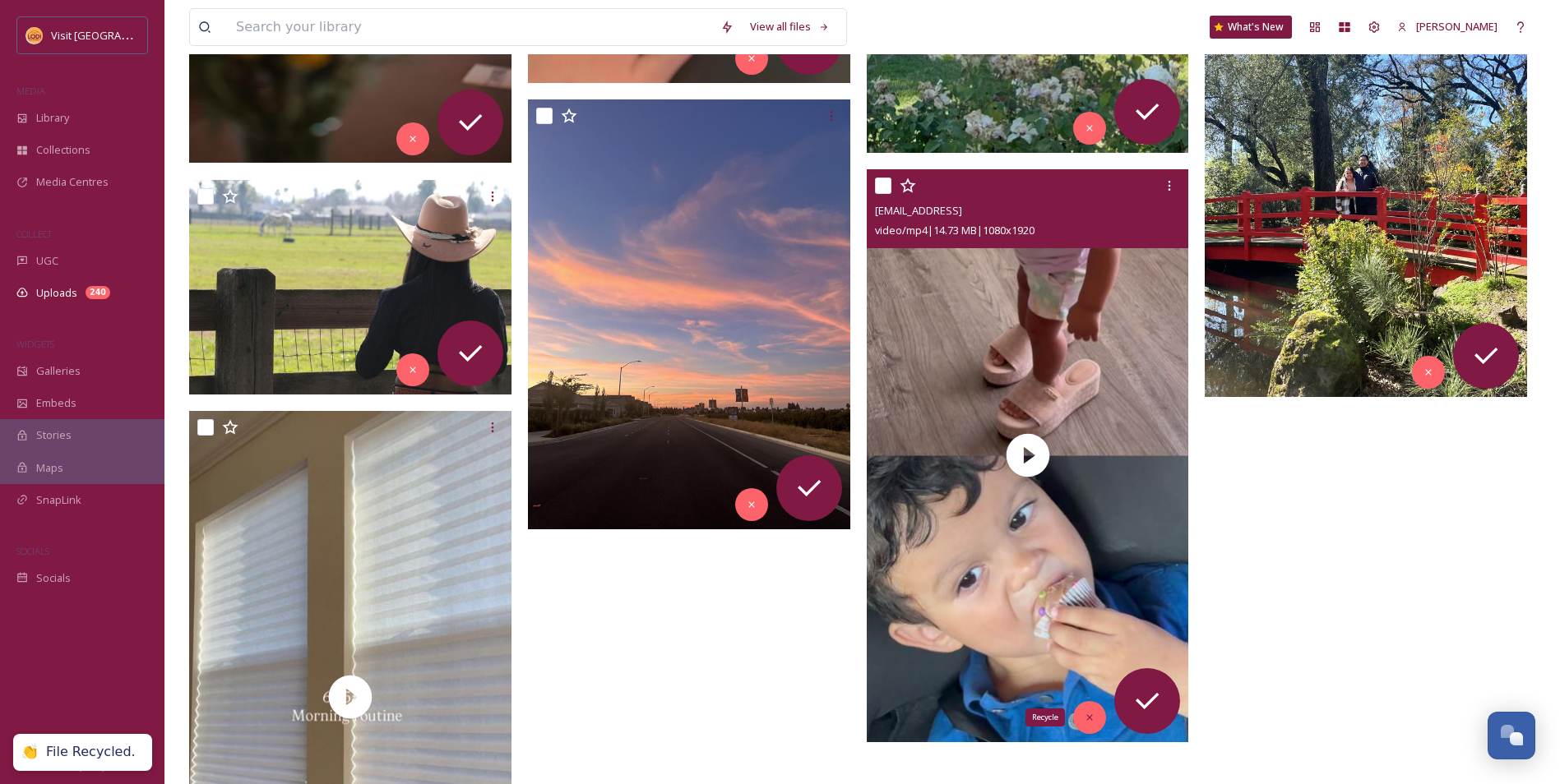
click at [1090, 714] on icon at bounding box center [1089, 717] width 12 height 12
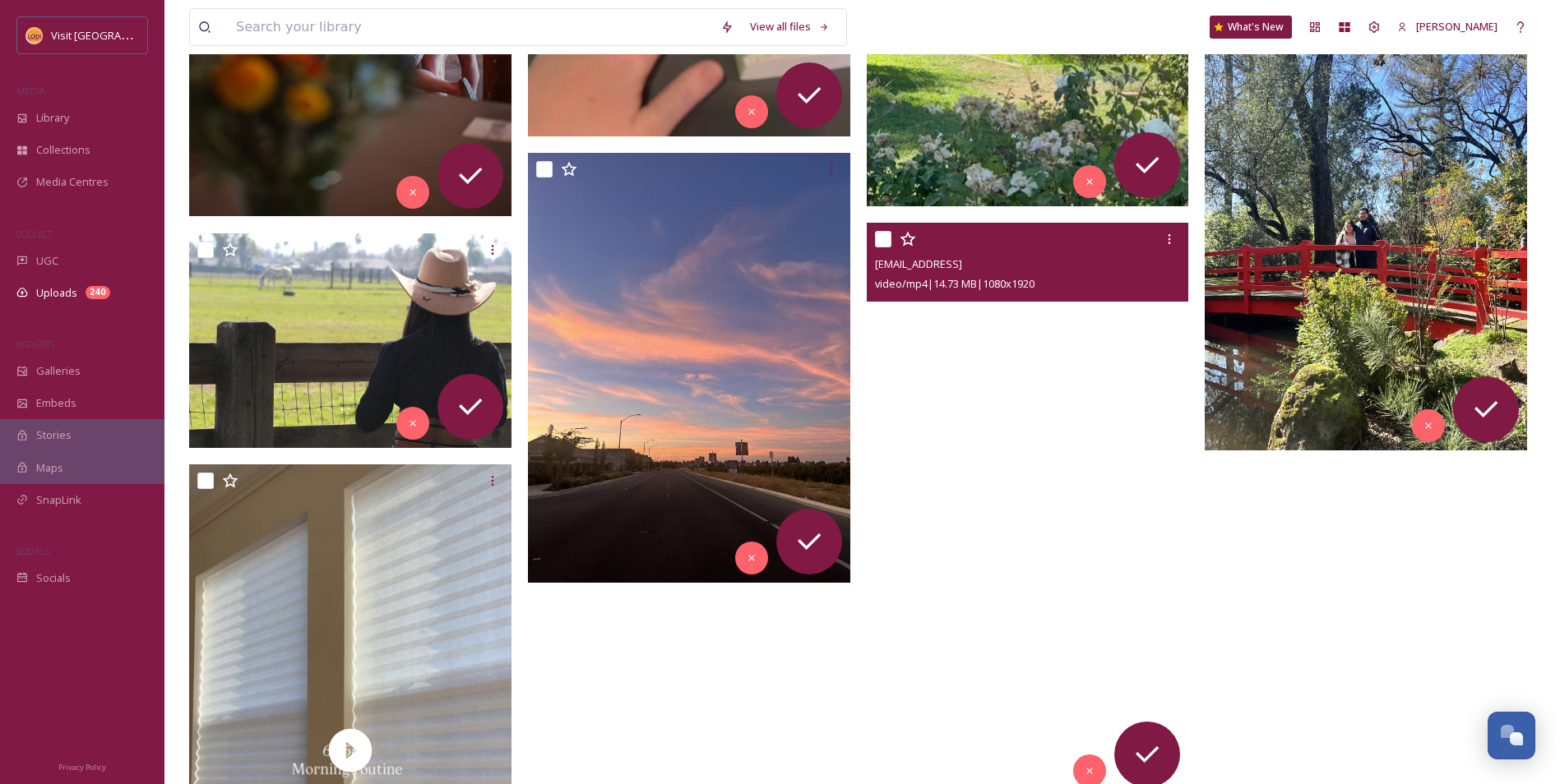
scroll to position [4063, 0]
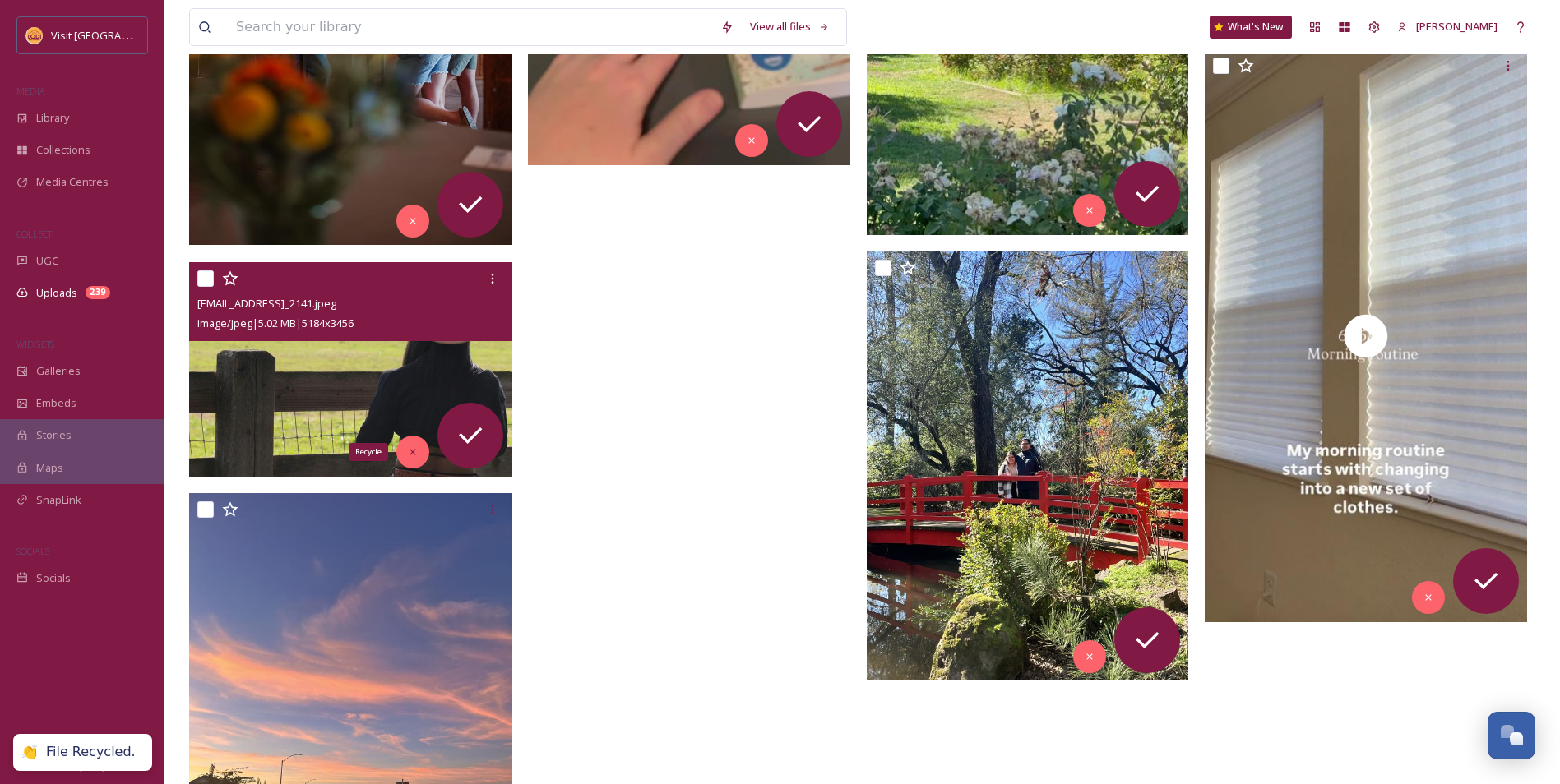
click at [419, 445] on div "Recycle" at bounding box center [413, 452] width 33 height 33
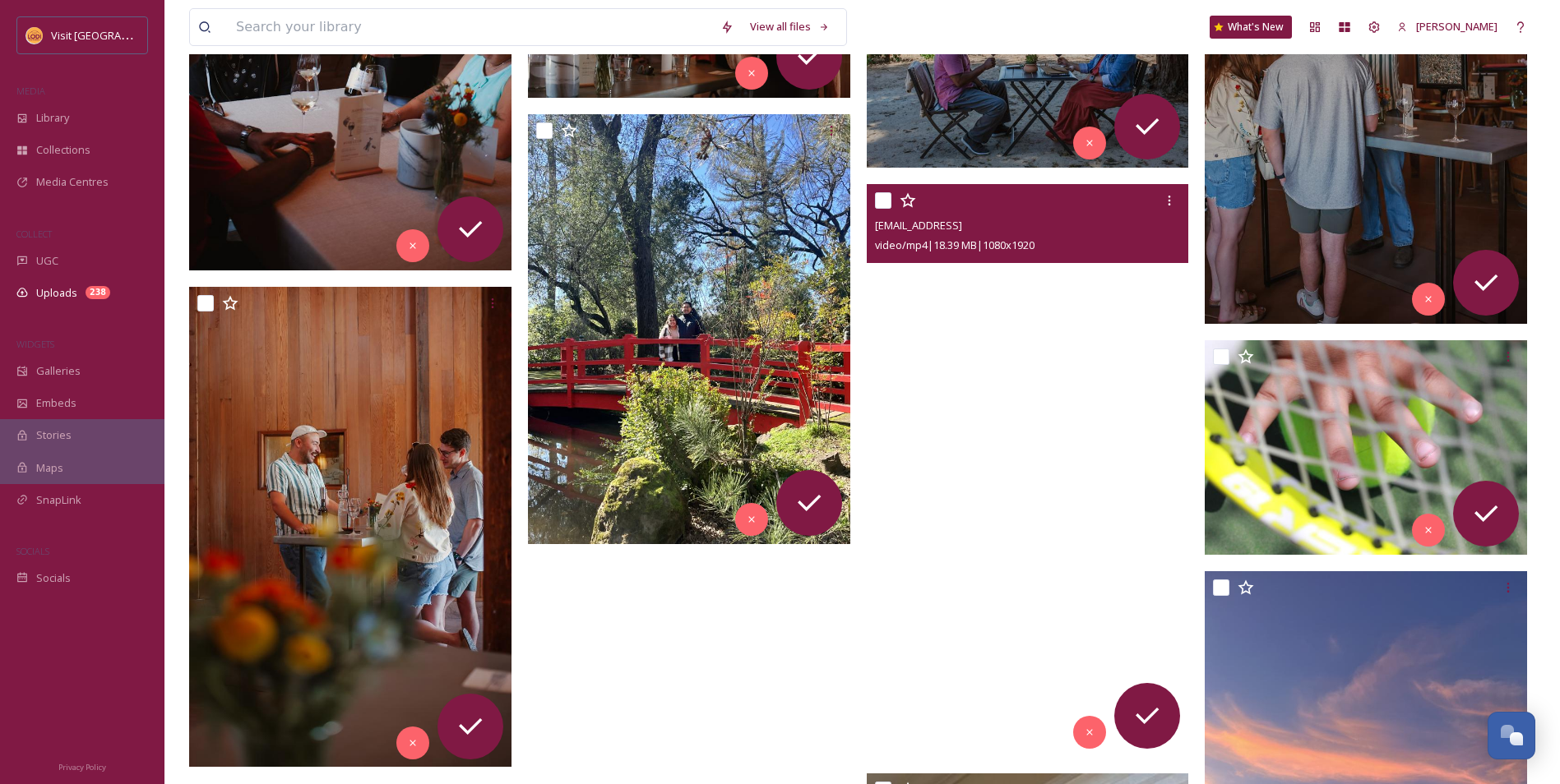
scroll to position [3569, 0]
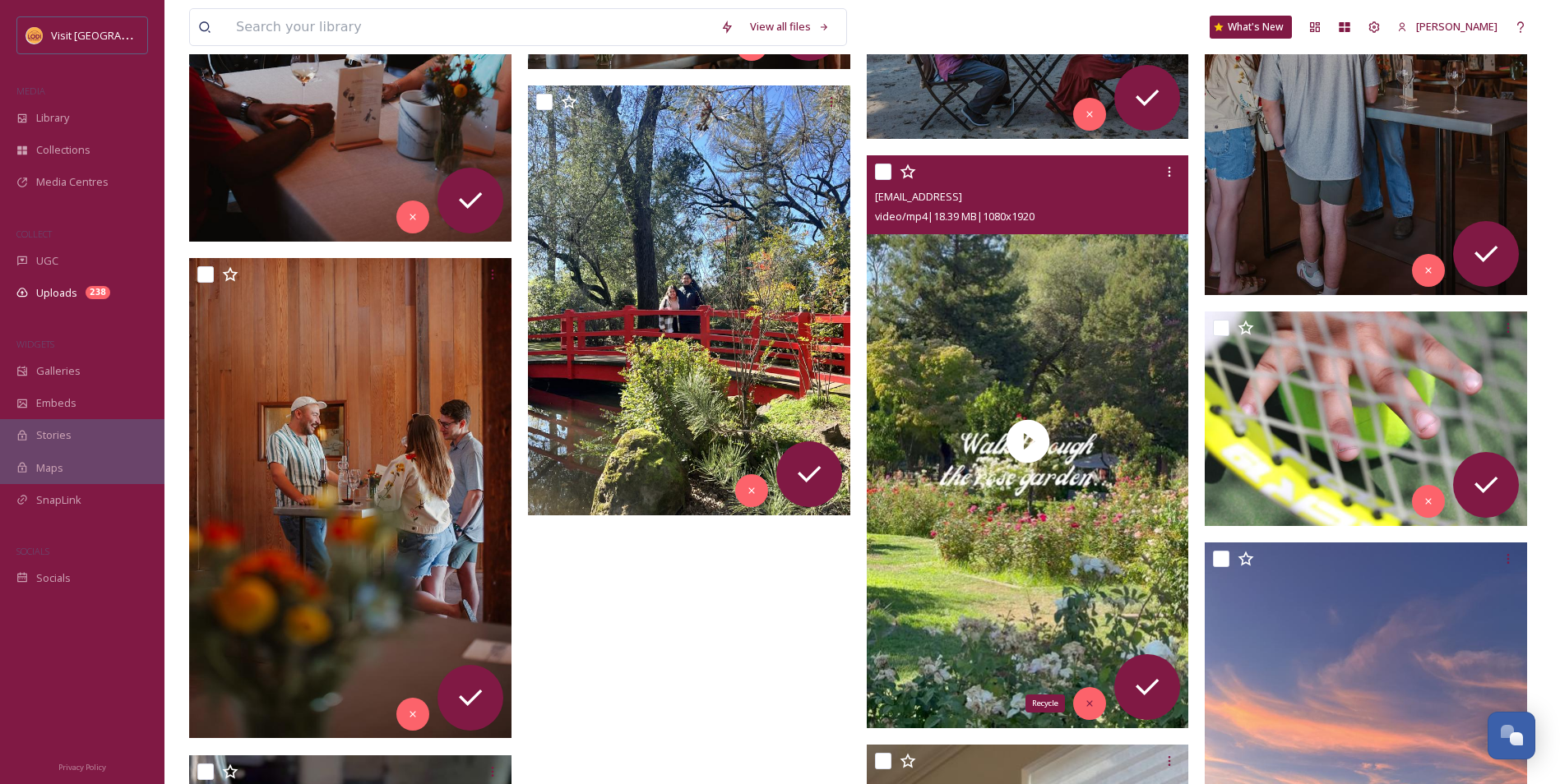
click at [1077, 700] on div "Recycle" at bounding box center [1089, 703] width 33 height 33
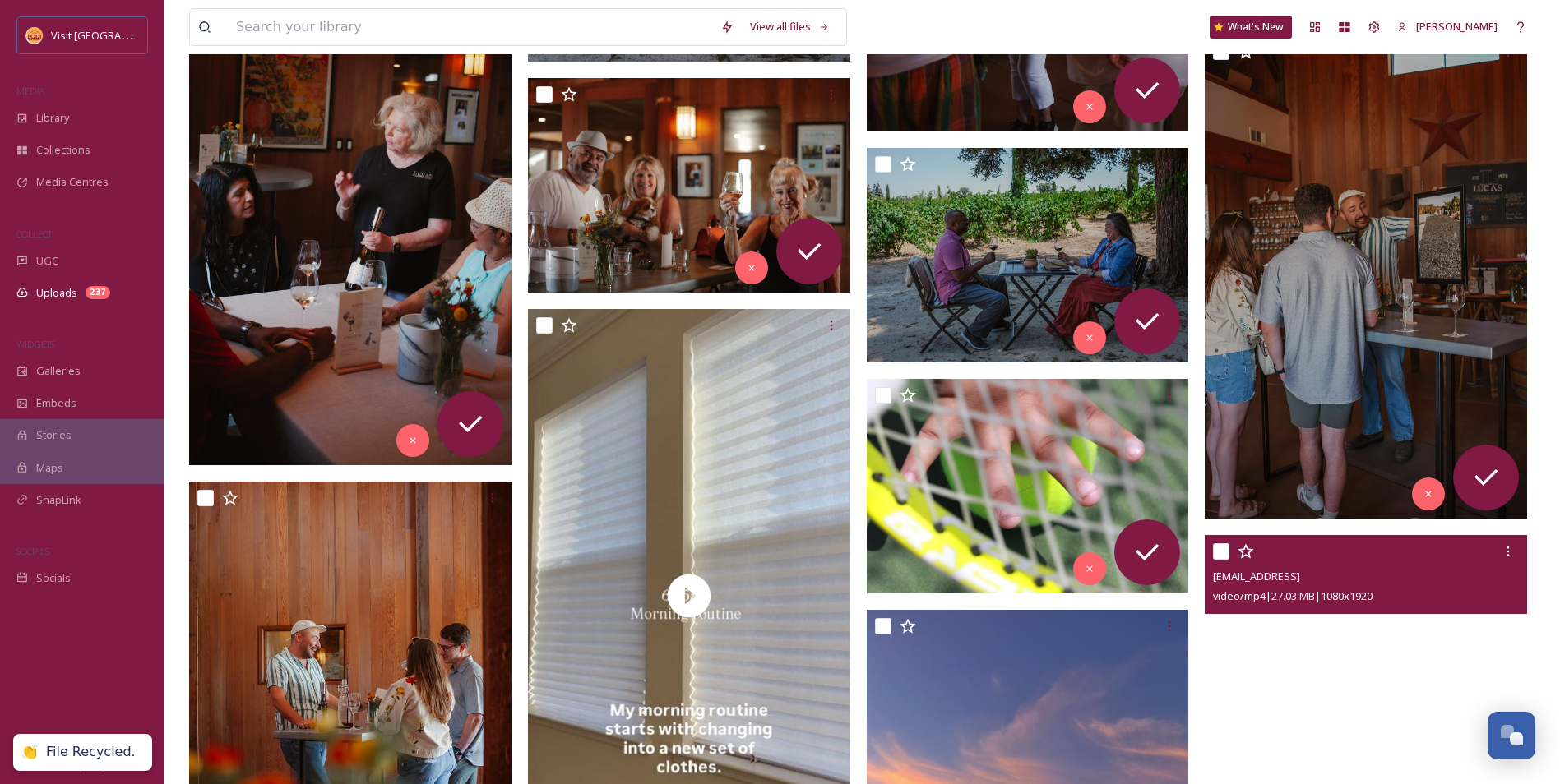
scroll to position [3323, 0]
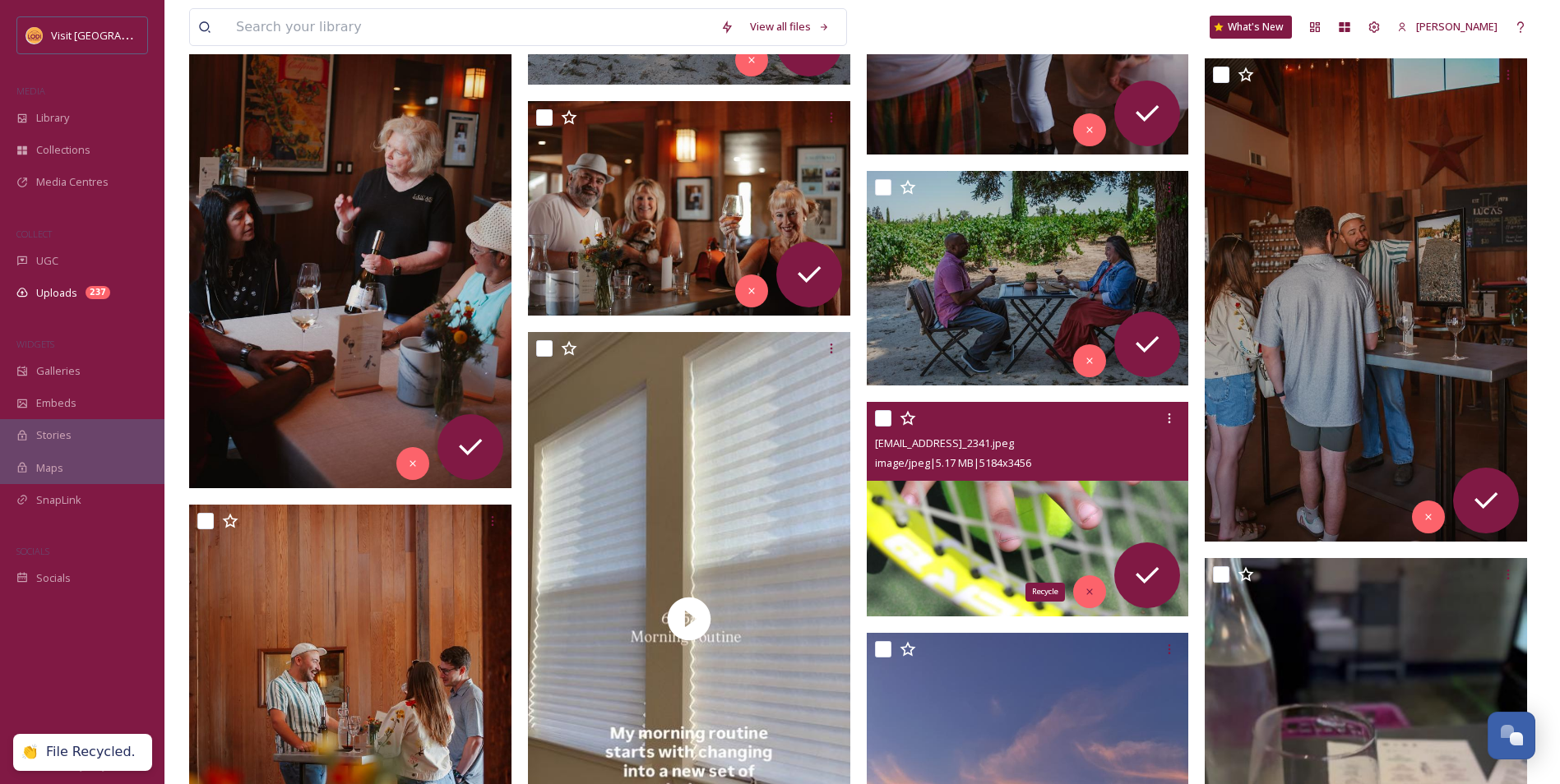
click at [1094, 600] on div "Recycle" at bounding box center [1089, 592] width 33 height 33
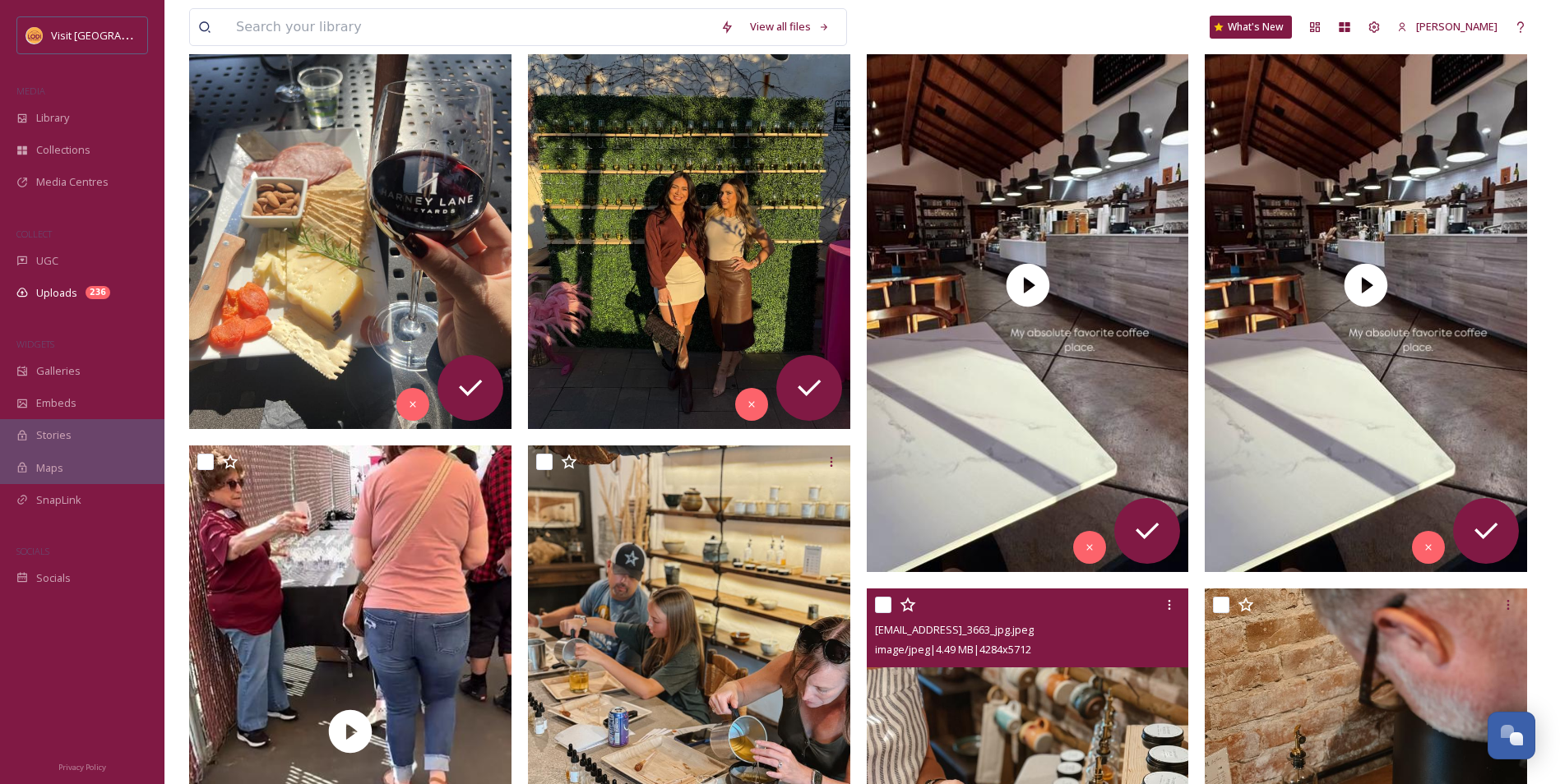
scroll to position [857, 0]
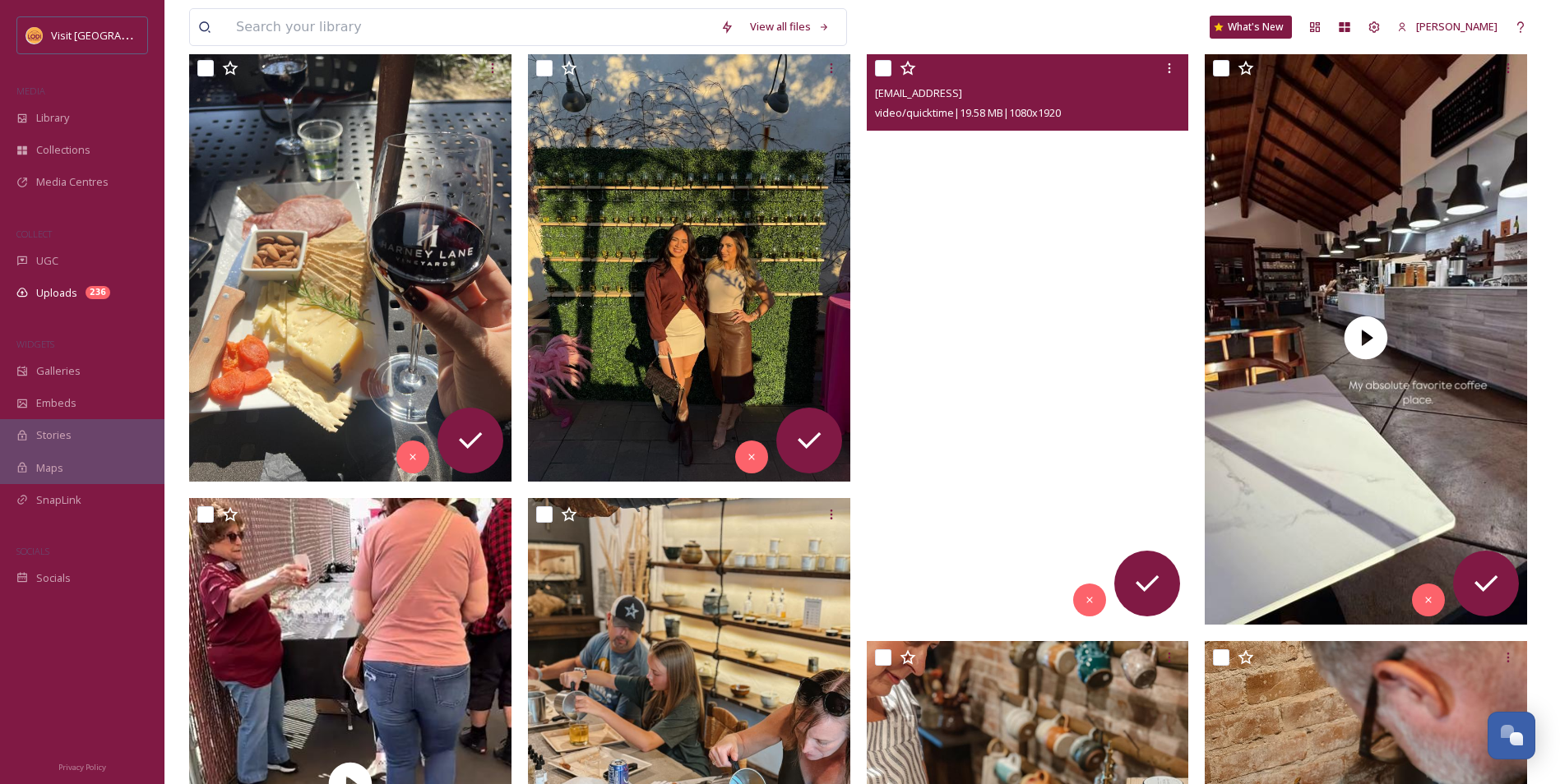
click at [987, 490] on video "ext_1757996127.181161_Gutierreznmonique@yahoo.com-8b35eeb5a53f4defa32f2fa97e388…" at bounding box center [1028, 338] width 323 height 573
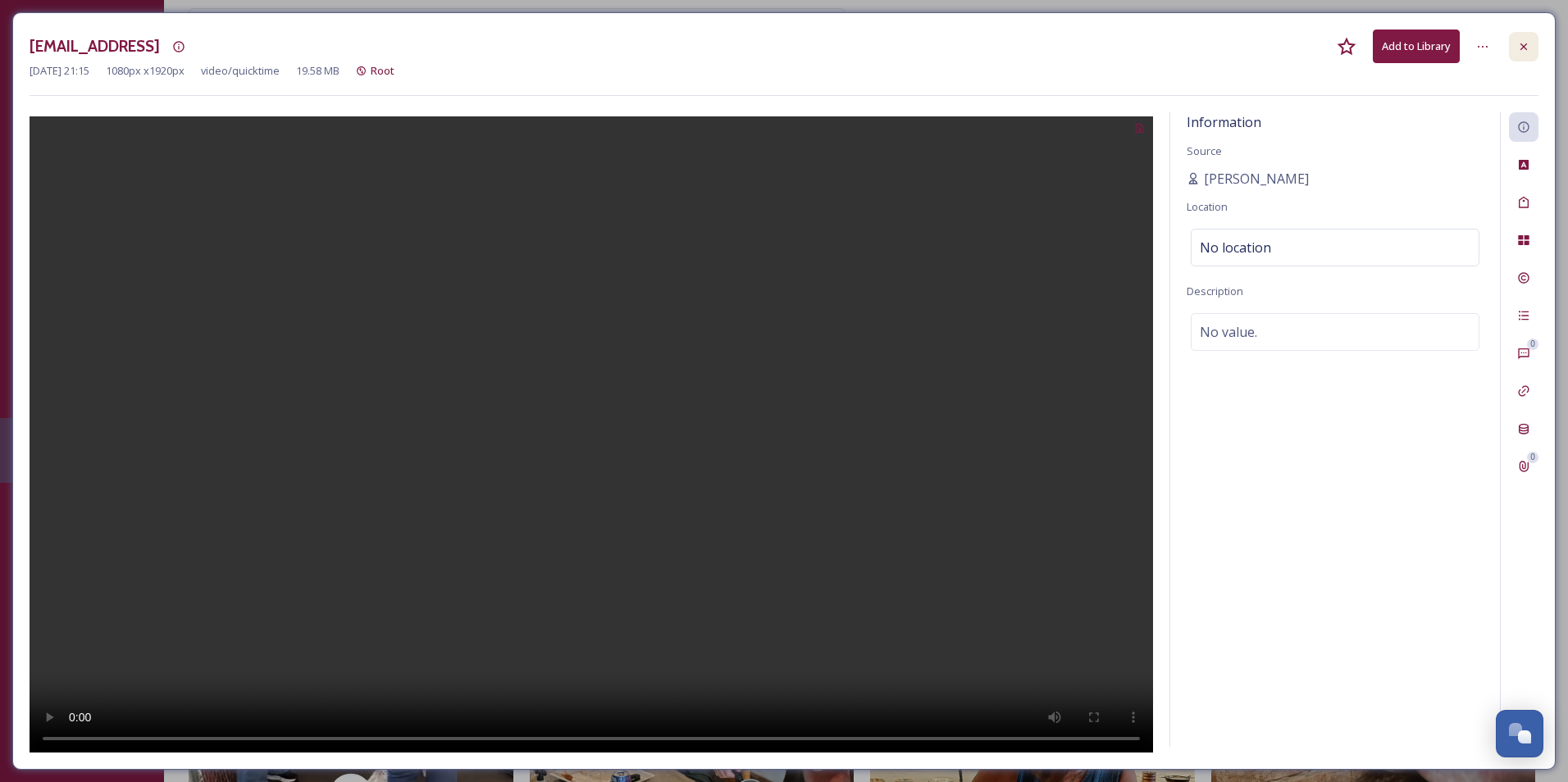
click at [1521, 45] on icon at bounding box center [1524, 46] width 13 height 13
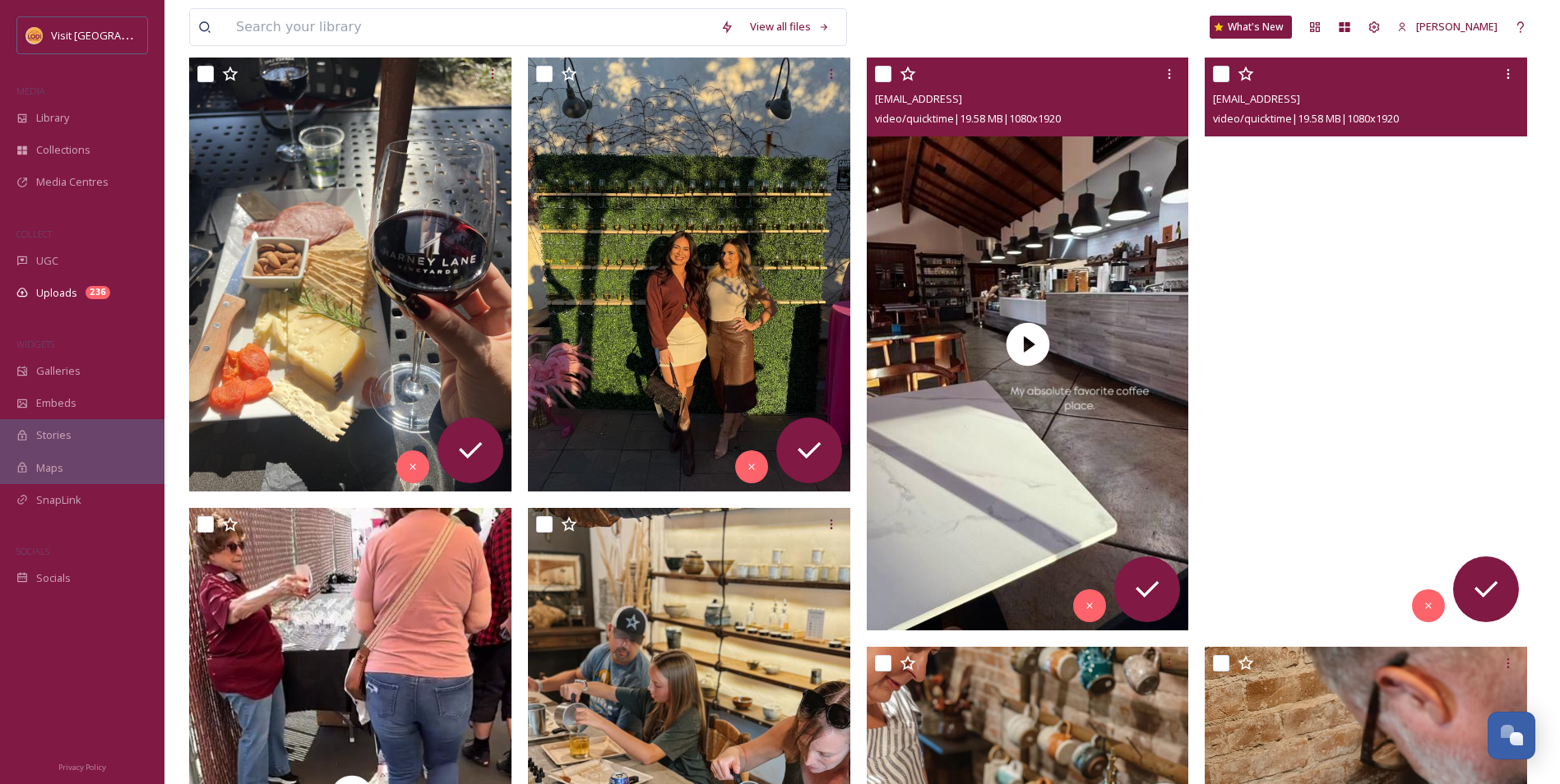
click at [1341, 446] on video "ext_1757996126.960588_Gutierreznmonique@yahoo.com-8b35eeb5a53f4defa32f2fa97e388…" at bounding box center [1366, 344] width 323 height 573
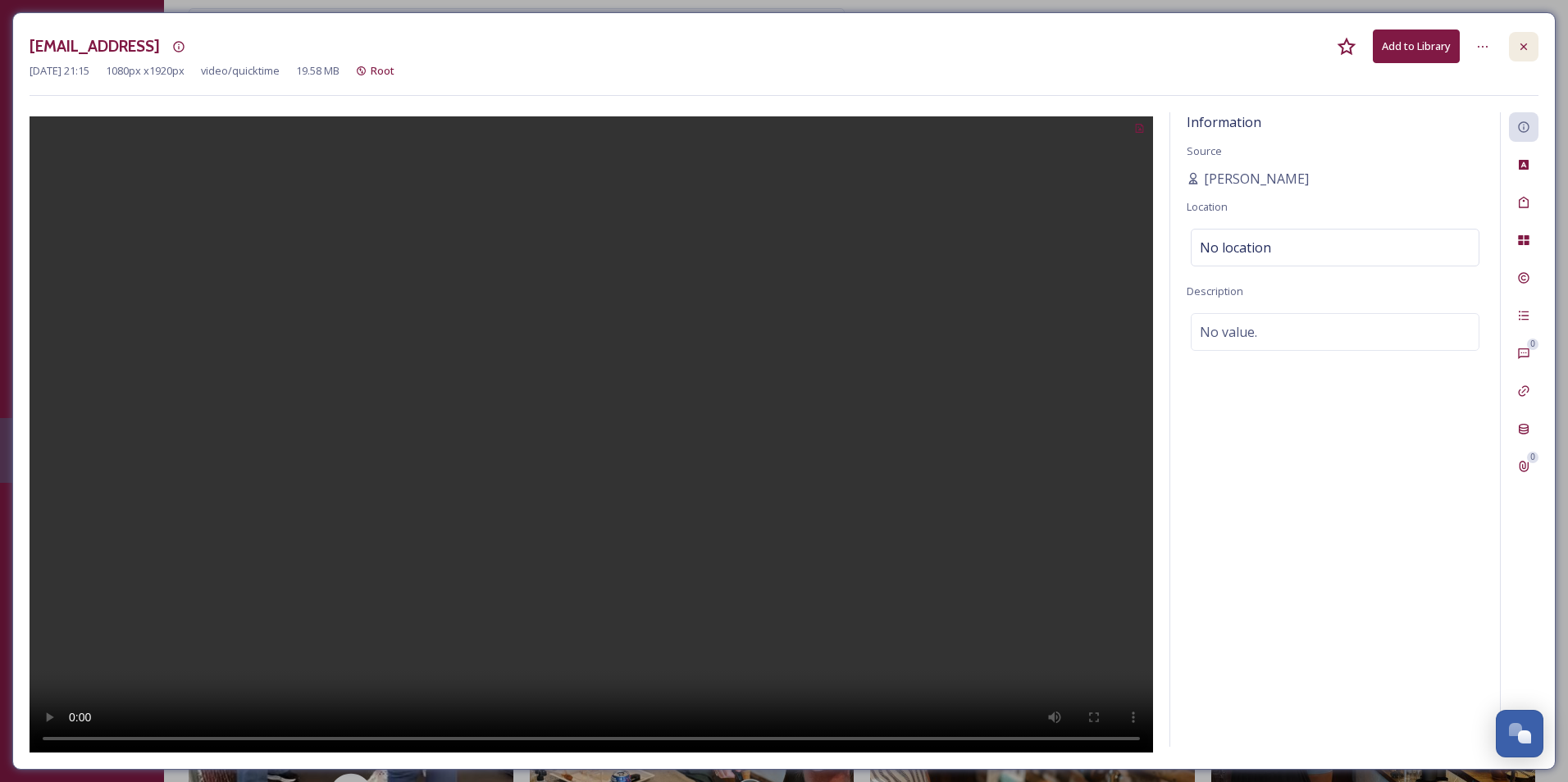
click at [1524, 48] on icon at bounding box center [1524, 46] width 13 height 13
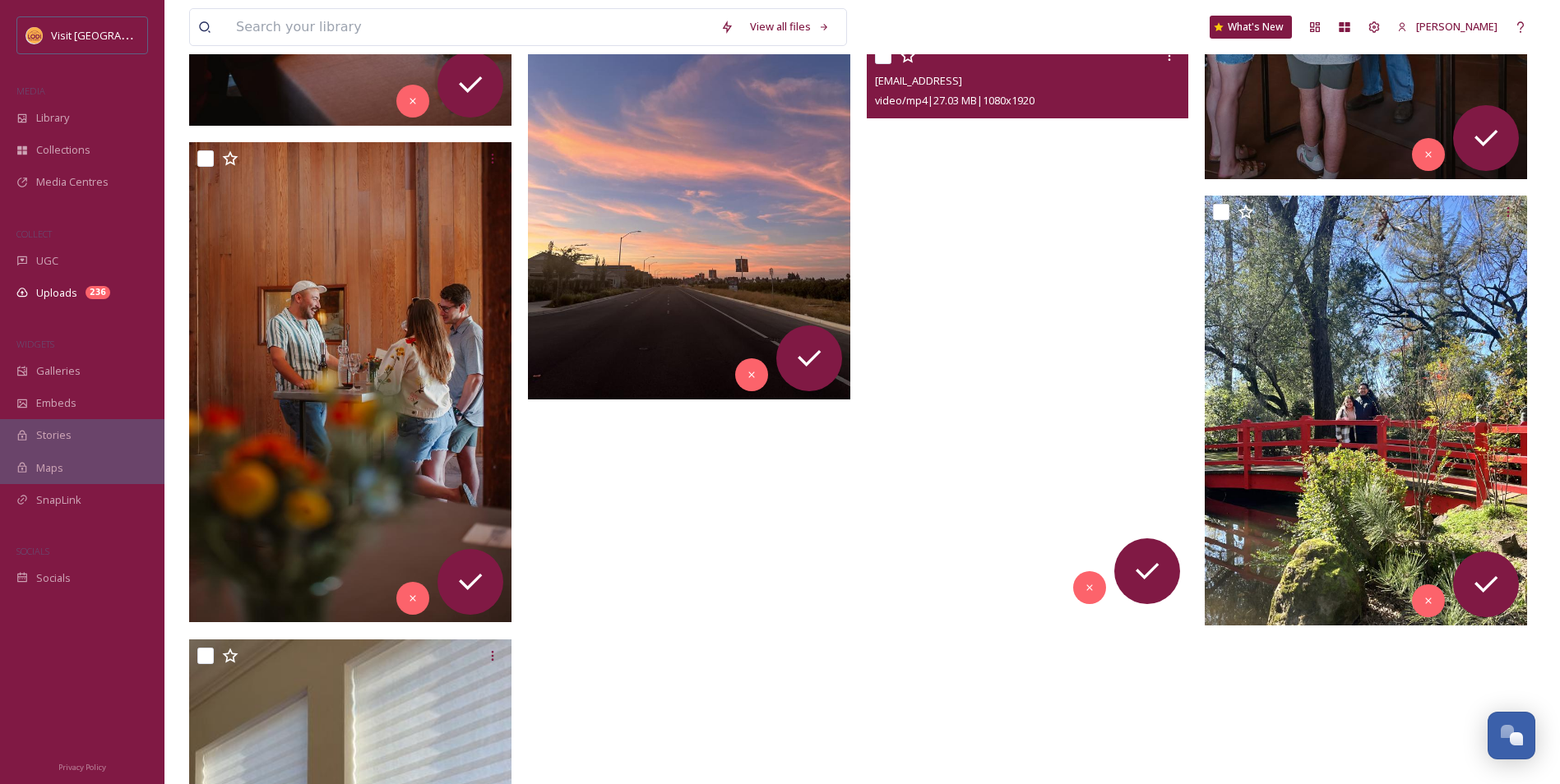
scroll to position [3689, 0]
